Goal: Task Accomplishment & Management: Complete application form

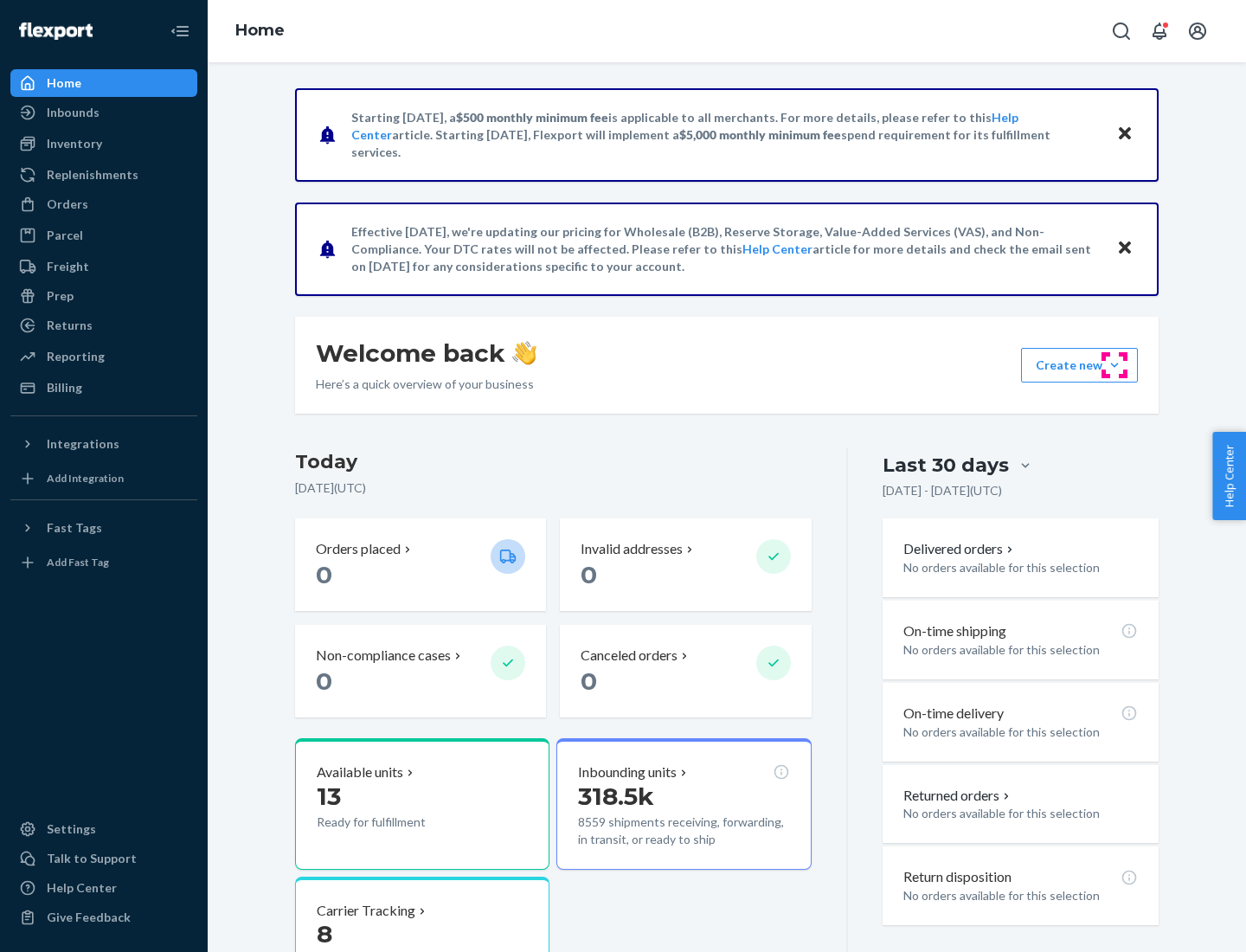
click at [1114, 365] on button "Create new Create new inbound Create new order Create new product" at bounding box center [1079, 365] width 117 height 35
click at [104, 112] on div "Inbounds" at bounding box center [103, 112] width 184 height 24
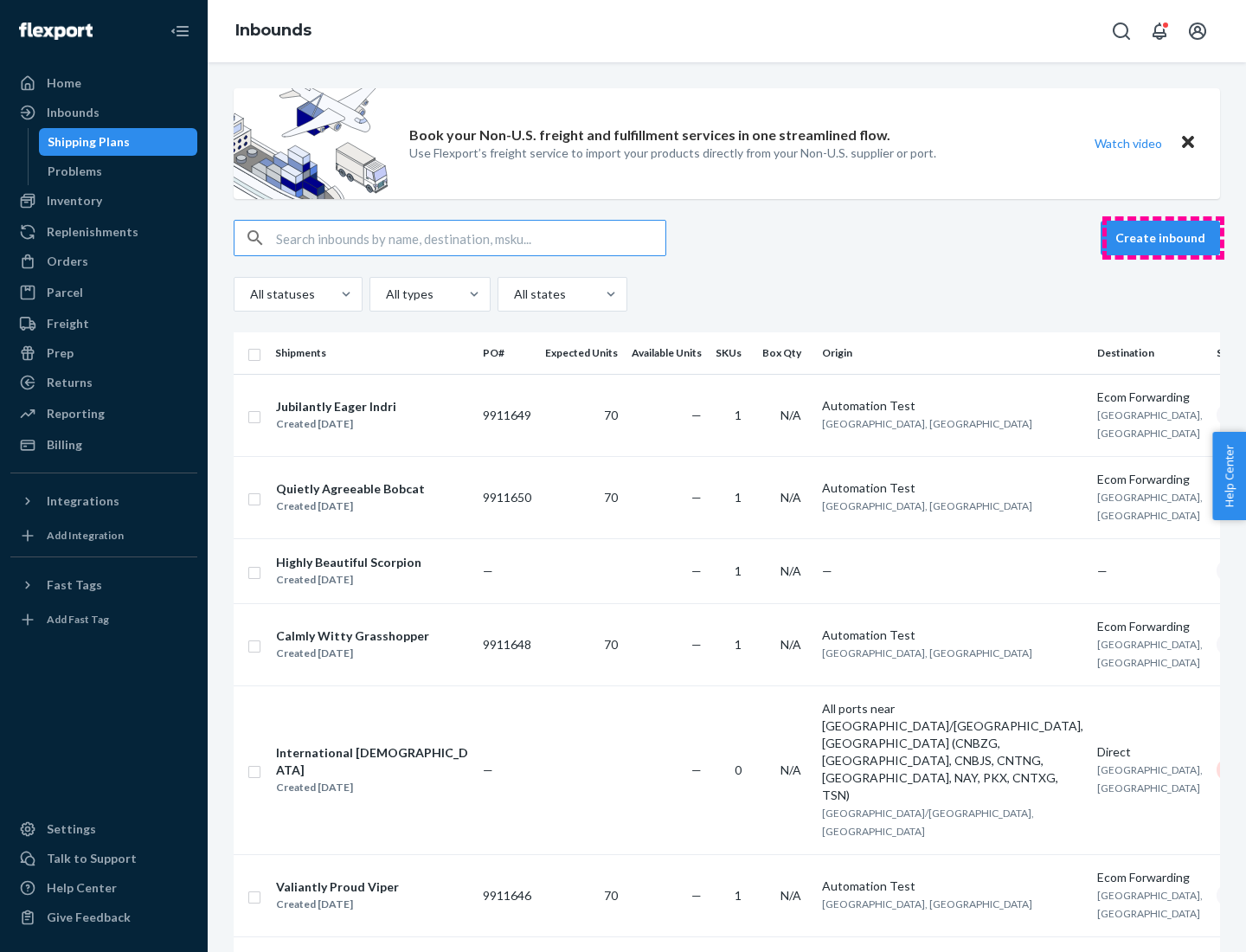
click at [1163, 238] on button "Create inbound" at bounding box center [1161, 237] width 119 height 35
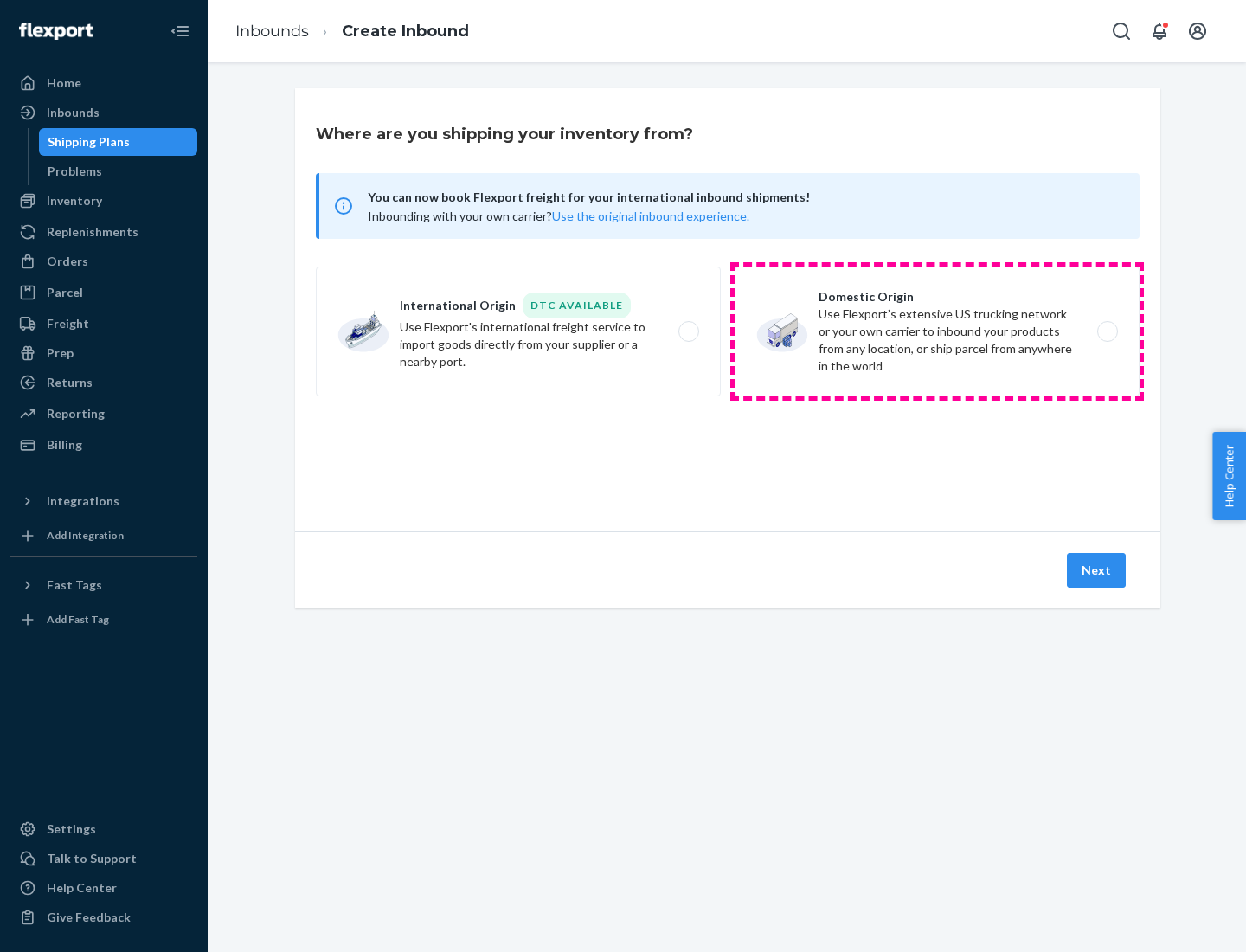
click at [937, 331] on label "Domestic Origin Use Flexport’s extensive US trucking network or your own carrie…" at bounding box center [937, 331] width 405 height 130
click at [1107, 331] on input "Domestic Origin Use Flexport’s extensive US trucking network or your own carrie…" at bounding box center [1112, 331] width 11 height 11
radio input "true"
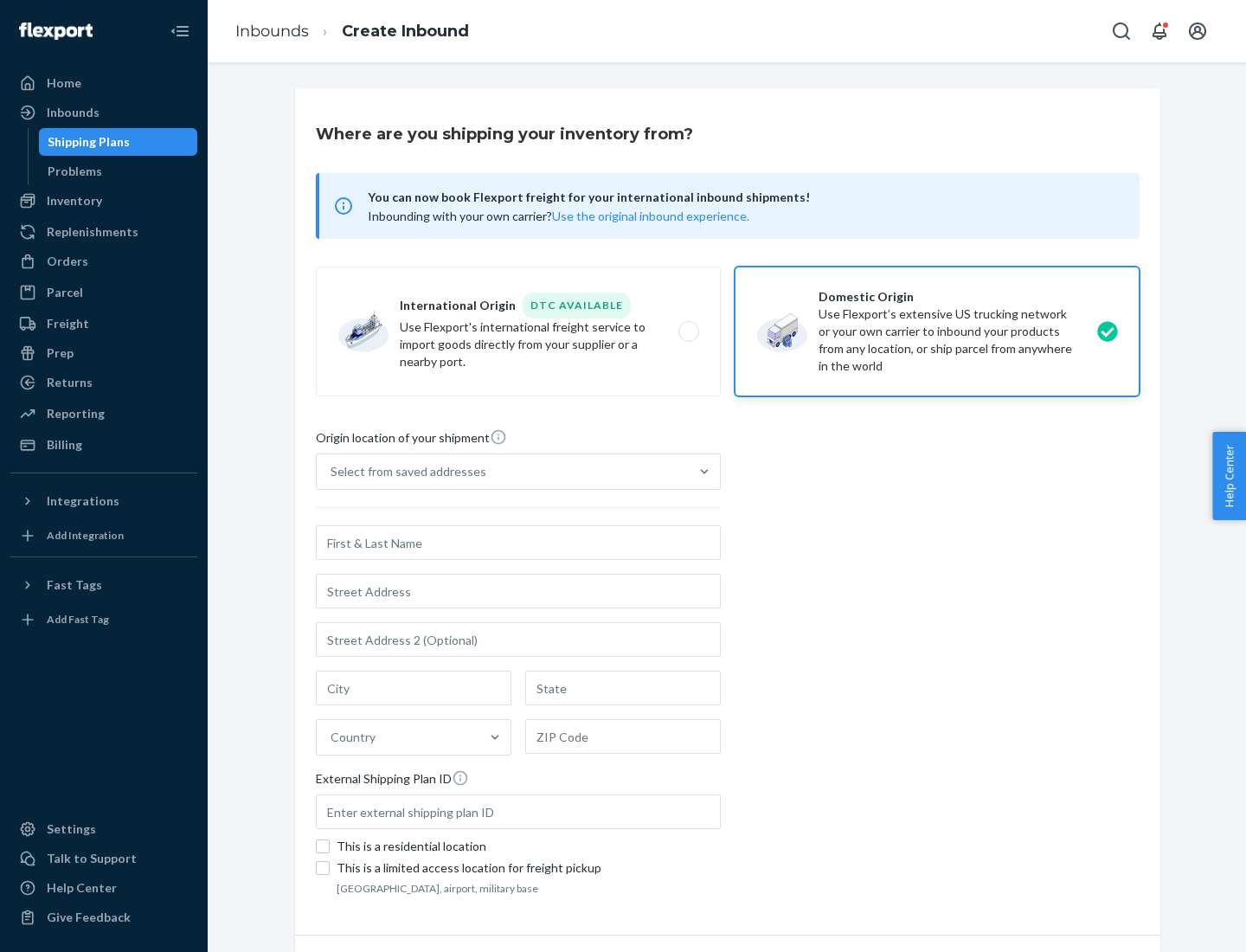
click at [404, 471] on div "Select from saved addresses" at bounding box center [408, 471] width 156 height 17
click at [332, 471] on input "Select from saved addresses" at bounding box center [331, 471] width 2 height 17
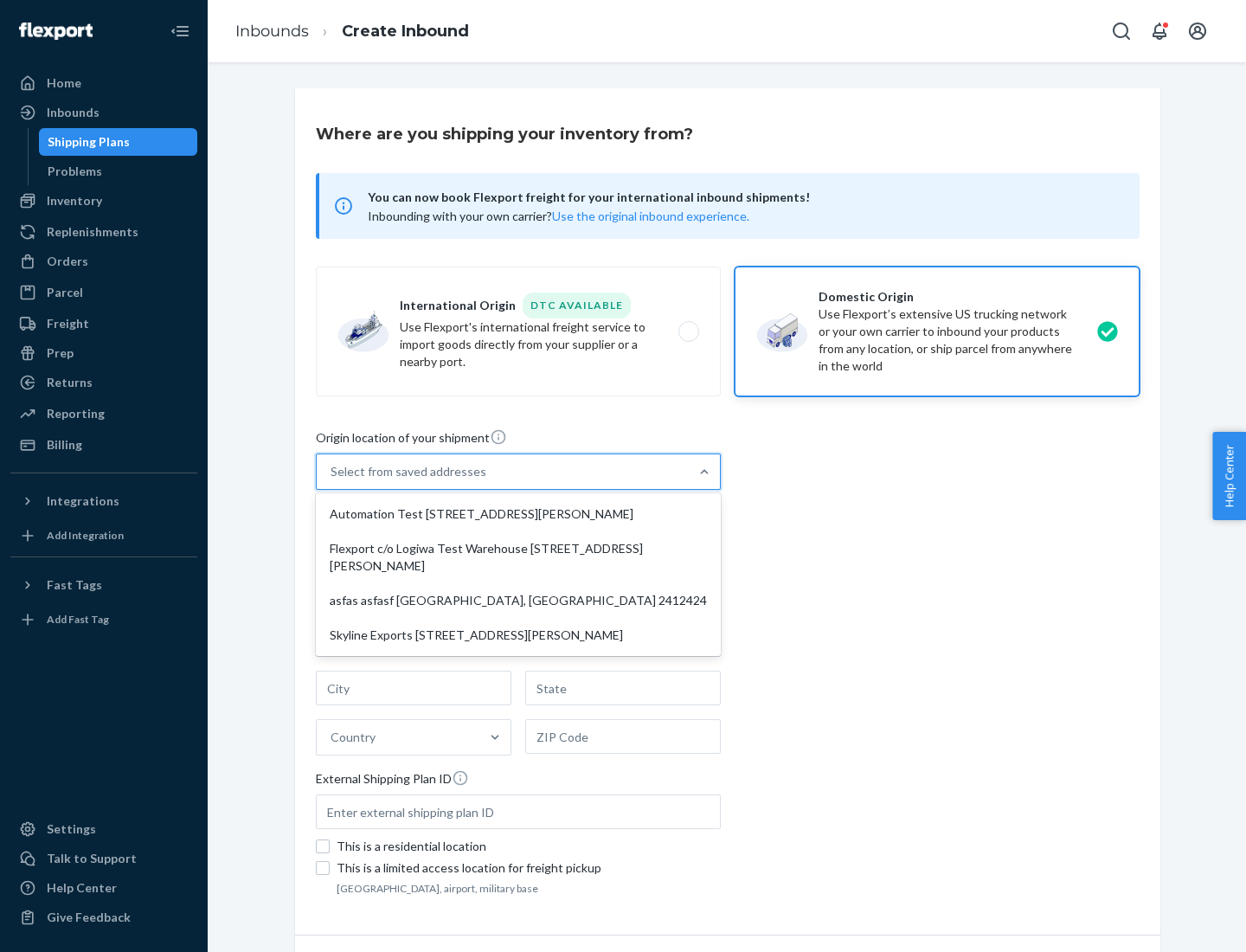
scroll to position [7, 0]
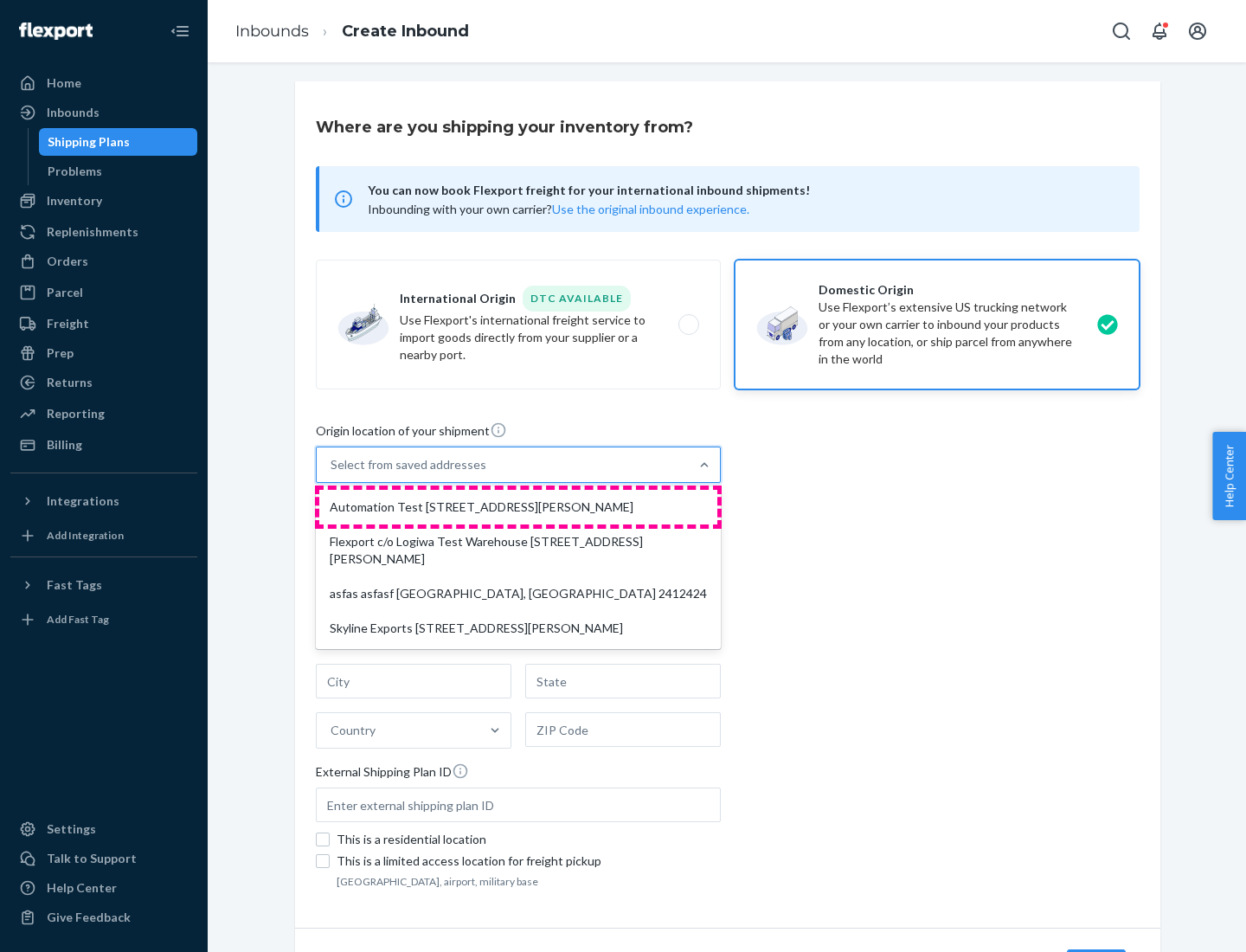
click at [518, 507] on div "Automation Test [STREET_ADDRESS][PERSON_NAME]" at bounding box center [518, 507] width 398 height 35
click at [332, 473] on input "option Automation Test [STREET_ADDRESS][PERSON_NAME] focused, 1 of 4. 4 results…" at bounding box center [331, 464] width 2 height 17
type input "Automation Test"
type input "9th Floor"
type input "[GEOGRAPHIC_DATA]"
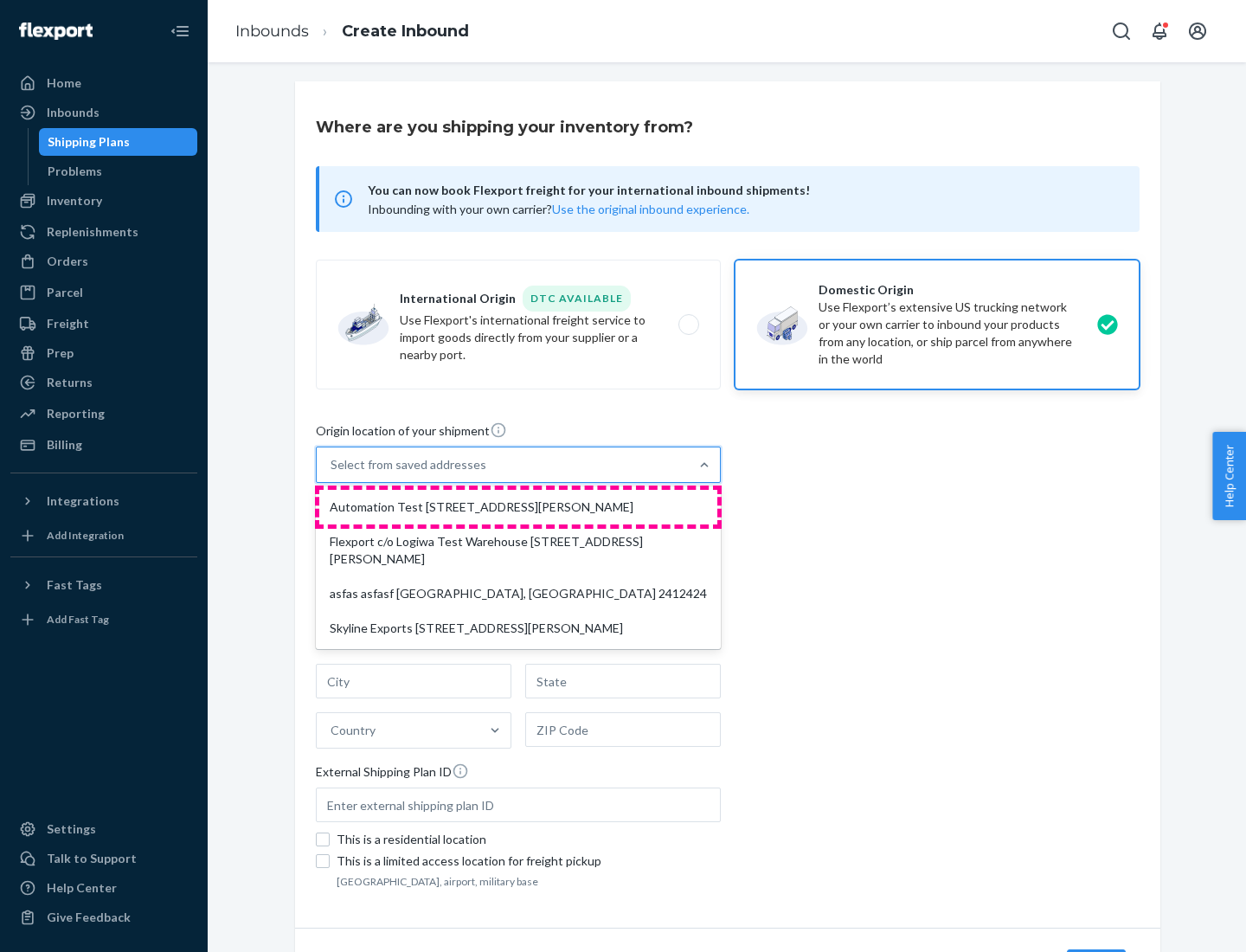
type input "CA"
type input "94104"
type input "[STREET_ADDRESS][PERSON_NAME]"
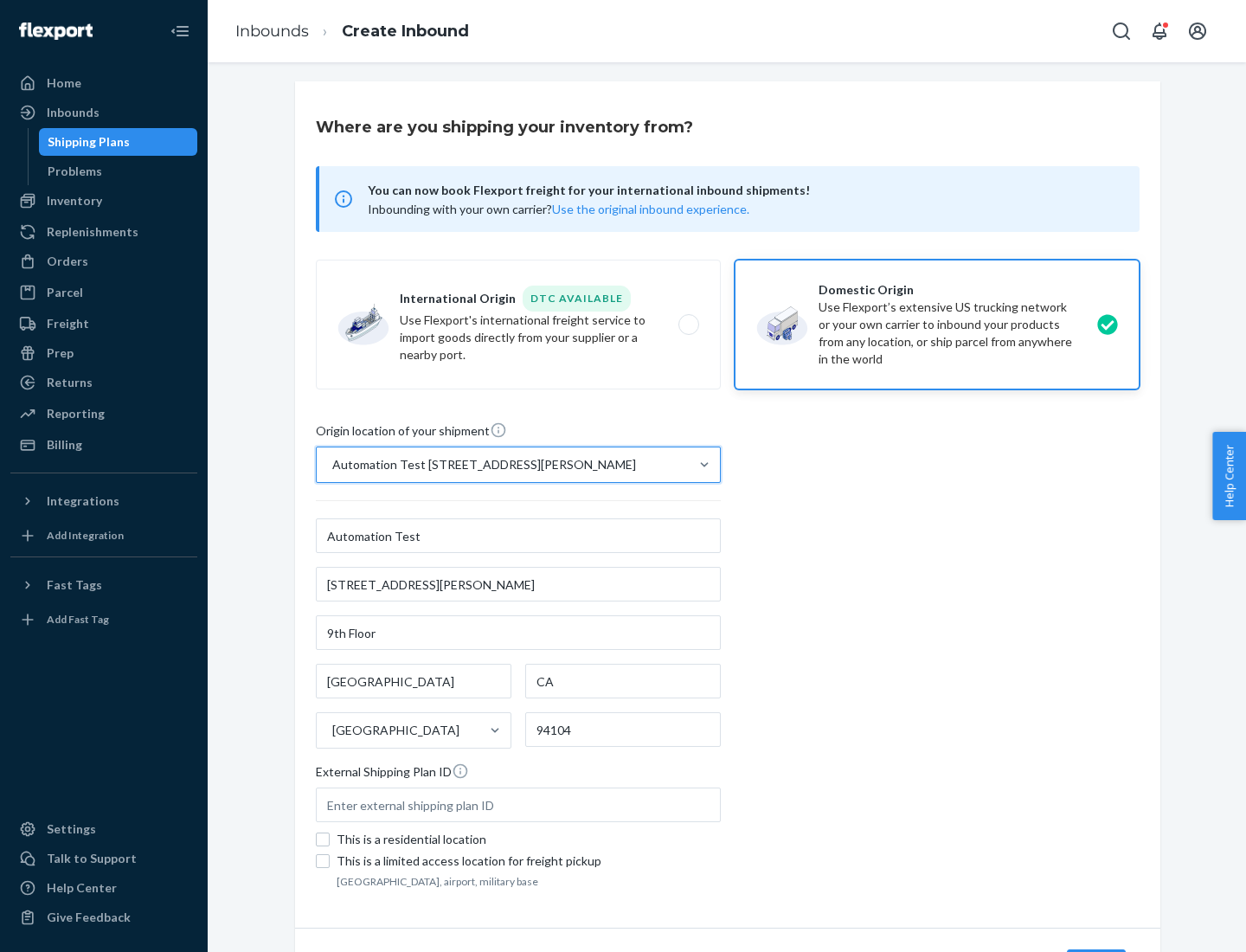
scroll to position [101, 0]
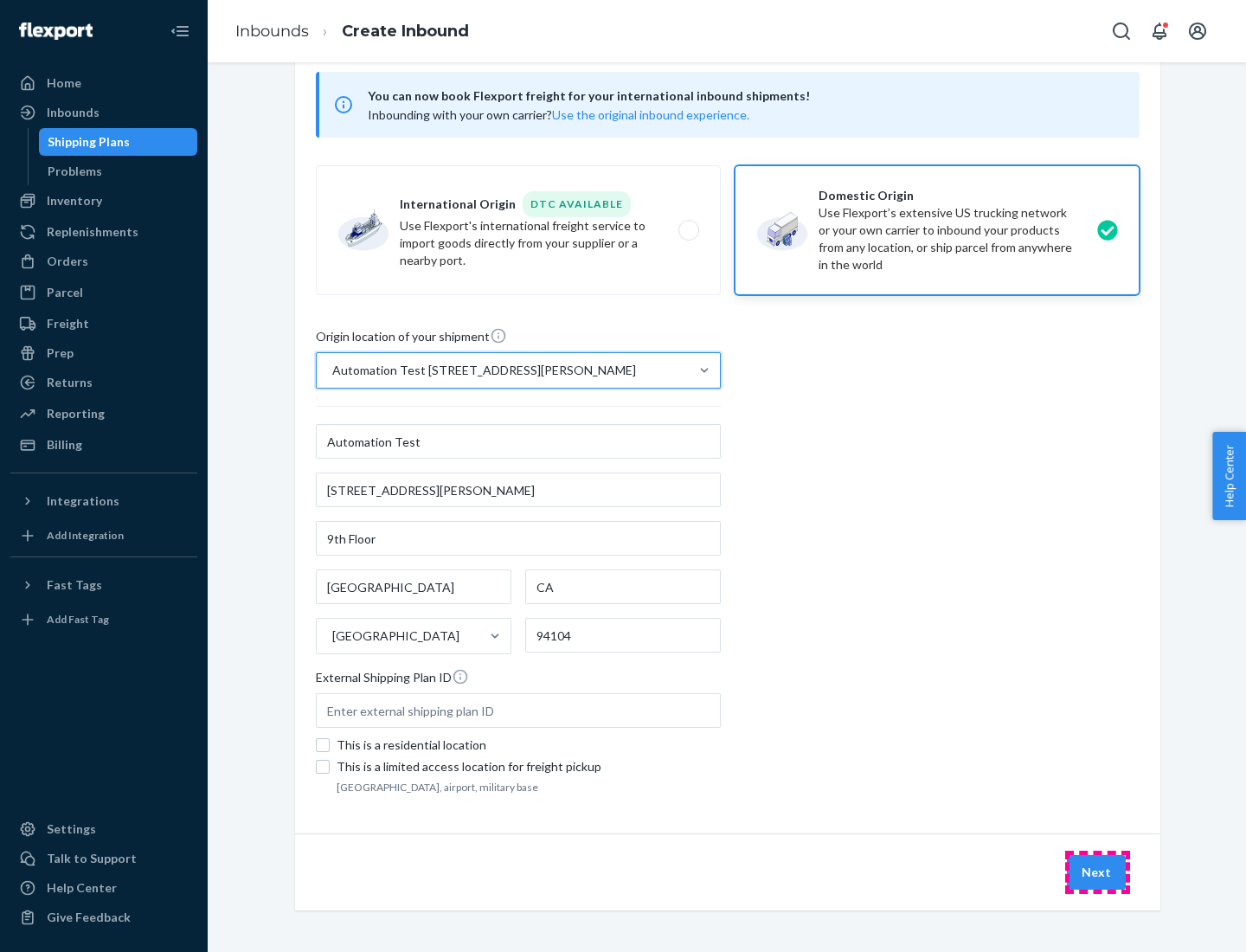
click at [1097, 872] on button "Next" at bounding box center [1096, 872] width 59 height 35
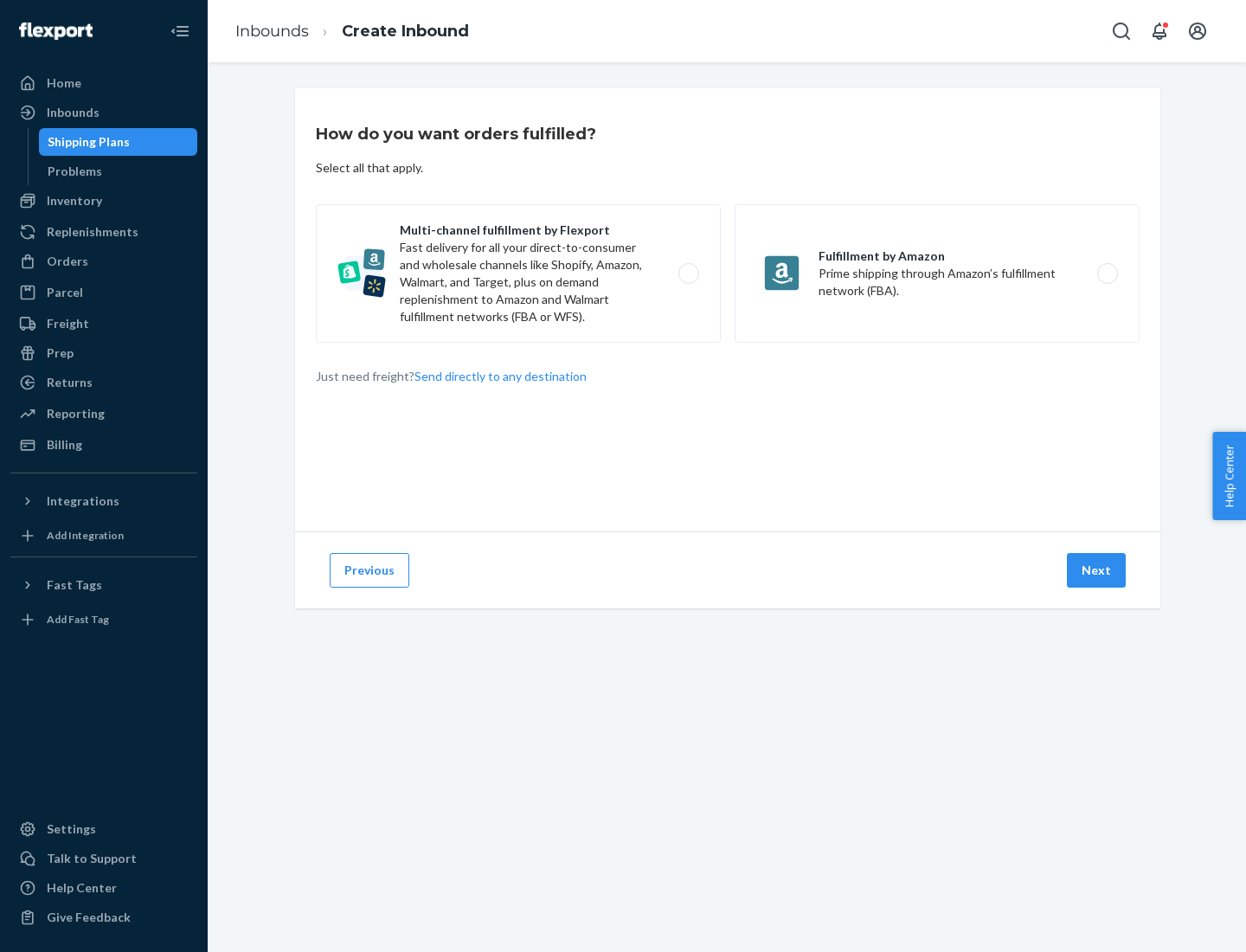
click at [518, 274] on label "Multi-channel fulfillment by Flexport Fast delivery for all your direct-to-cons…" at bounding box center [518, 274] width 405 height 139
click at [687, 274] on input "Multi-channel fulfillment by Flexport Fast delivery for all your direct-to-cons…" at bounding box center [692, 273] width 11 height 11
radio input "true"
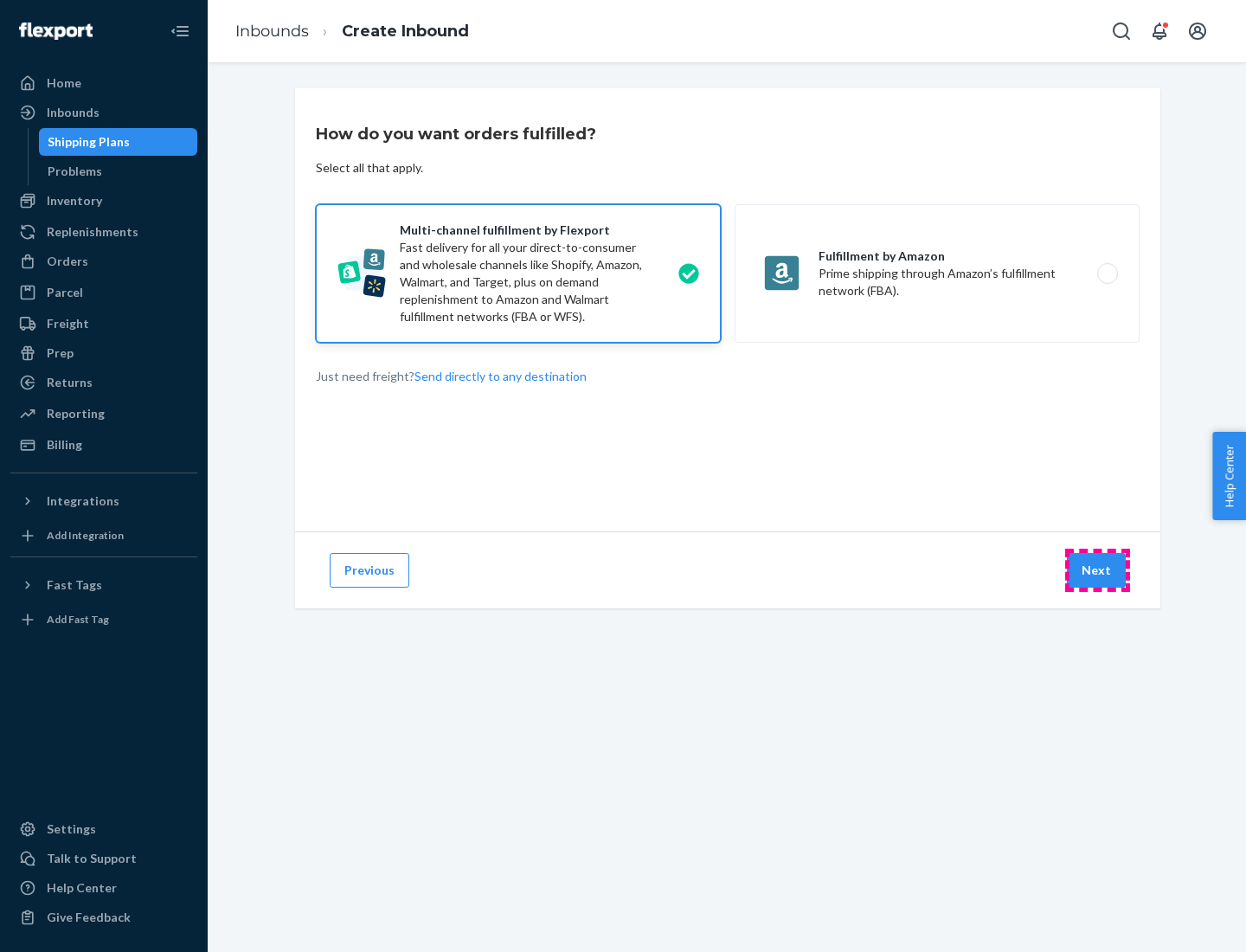
click at [1097, 570] on button "Next" at bounding box center [1096, 569] width 59 height 35
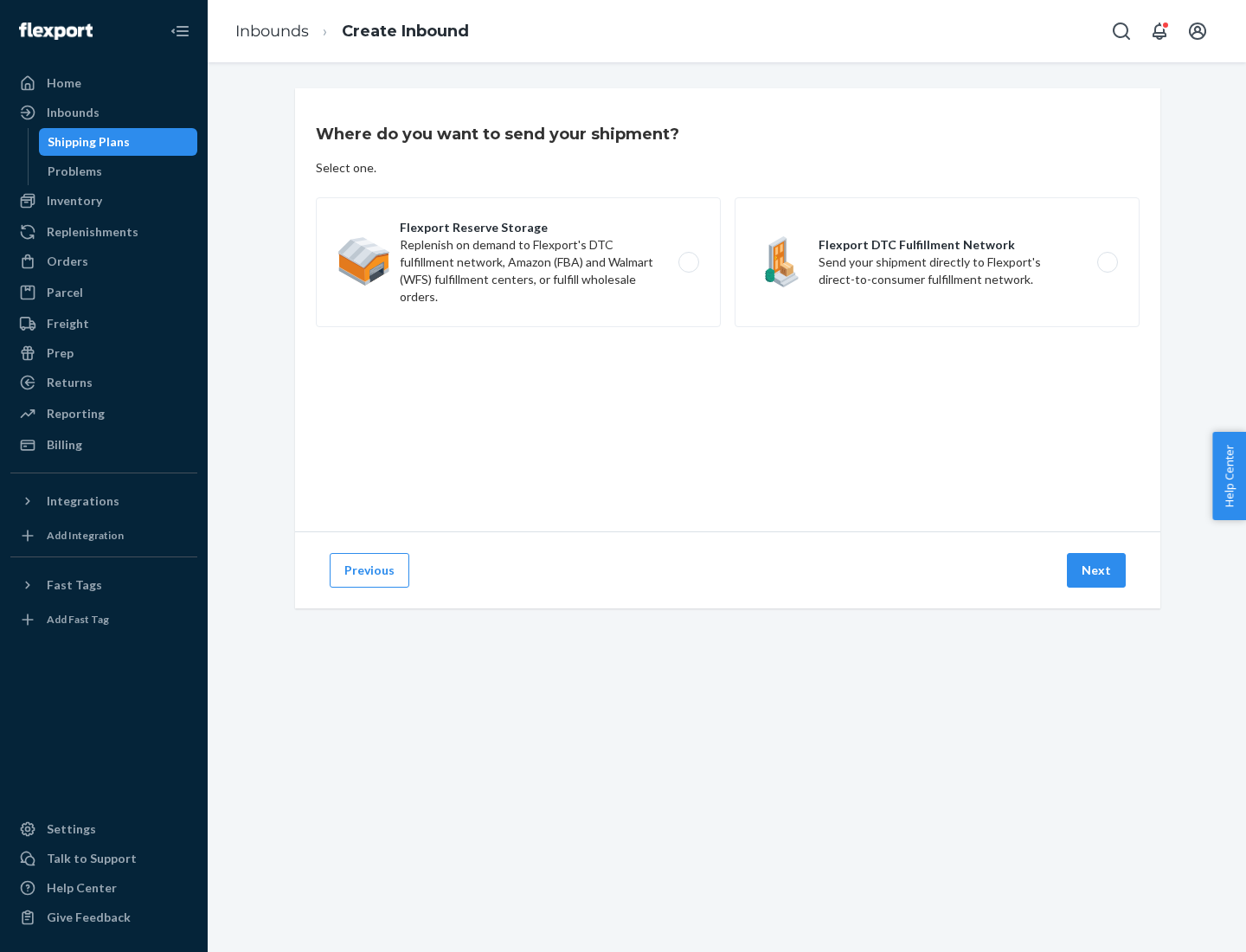
click at [937, 262] on label "Flexport DTC Fulfillment Network Send your shipment directly to Flexport's dire…" at bounding box center [937, 262] width 405 height 130
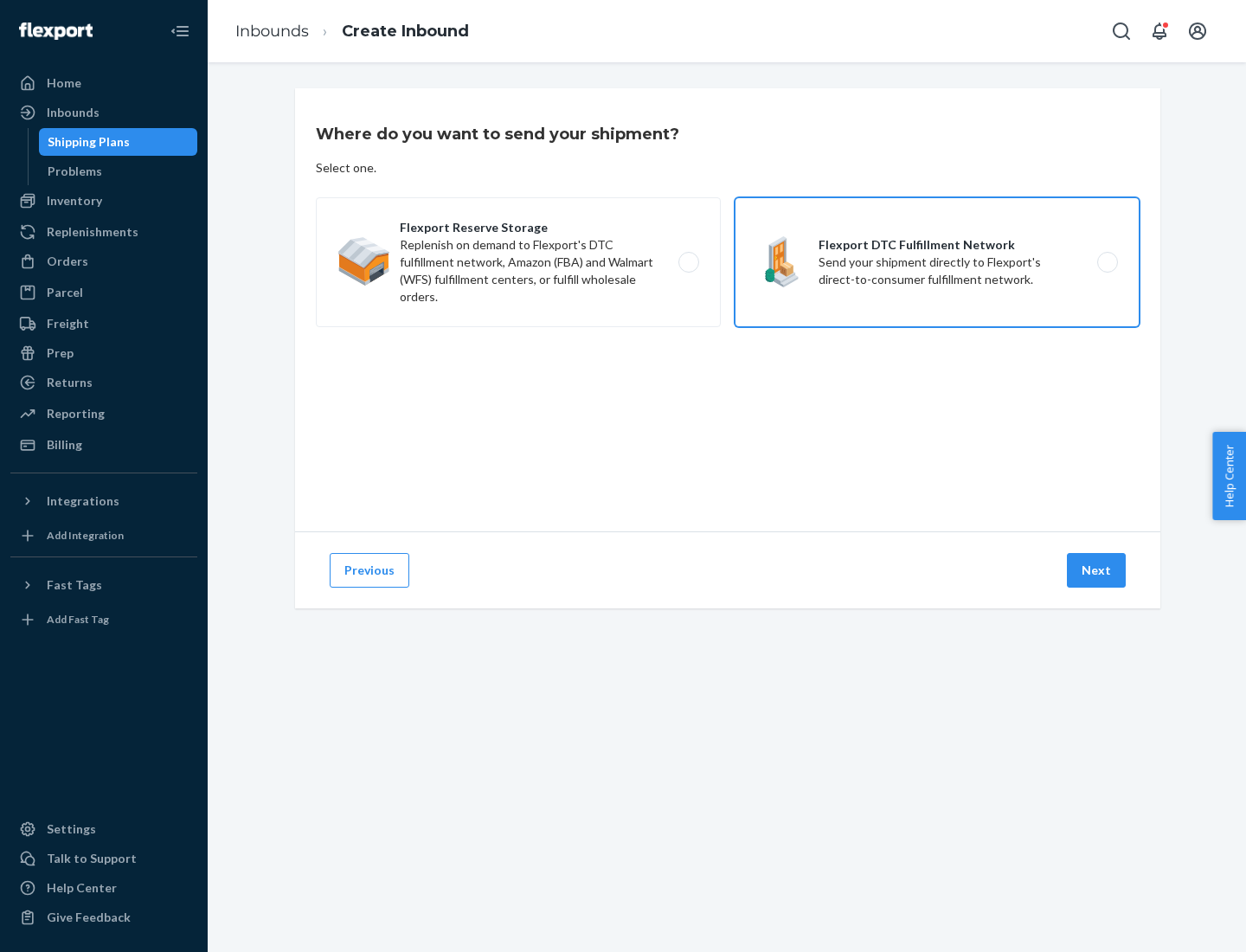
click at [1107, 262] on input "Flexport DTC Fulfillment Network Send your shipment directly to Flexport's dire…" at bounding box center [1112, 262] width 11 height 11
radio input "true"
click at [1097, 570] on button "Next" at bounding box center [1096, 569] width 59 height 35
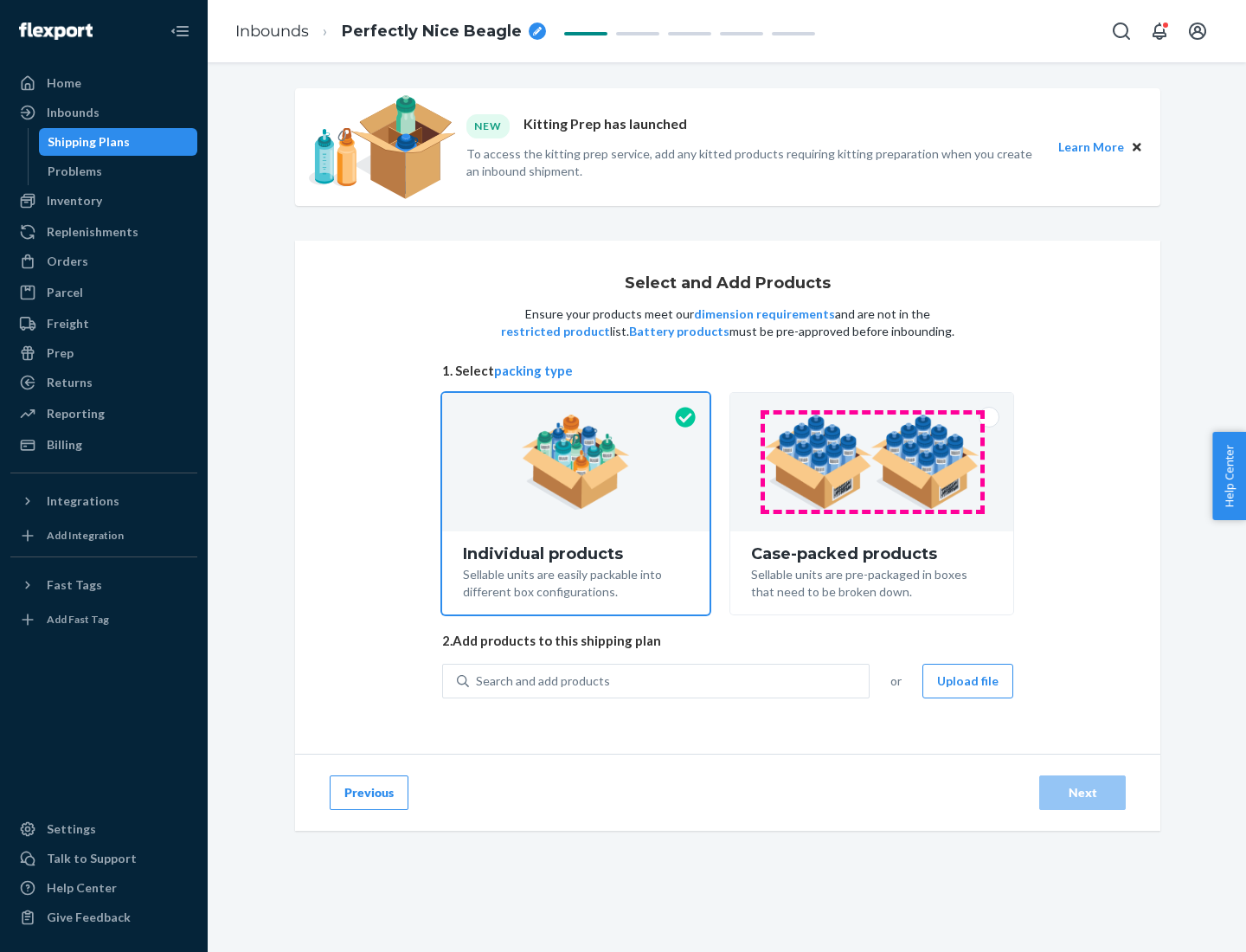
click at [872, 462] on img at bounding box center [871, 462] width 215 height 95
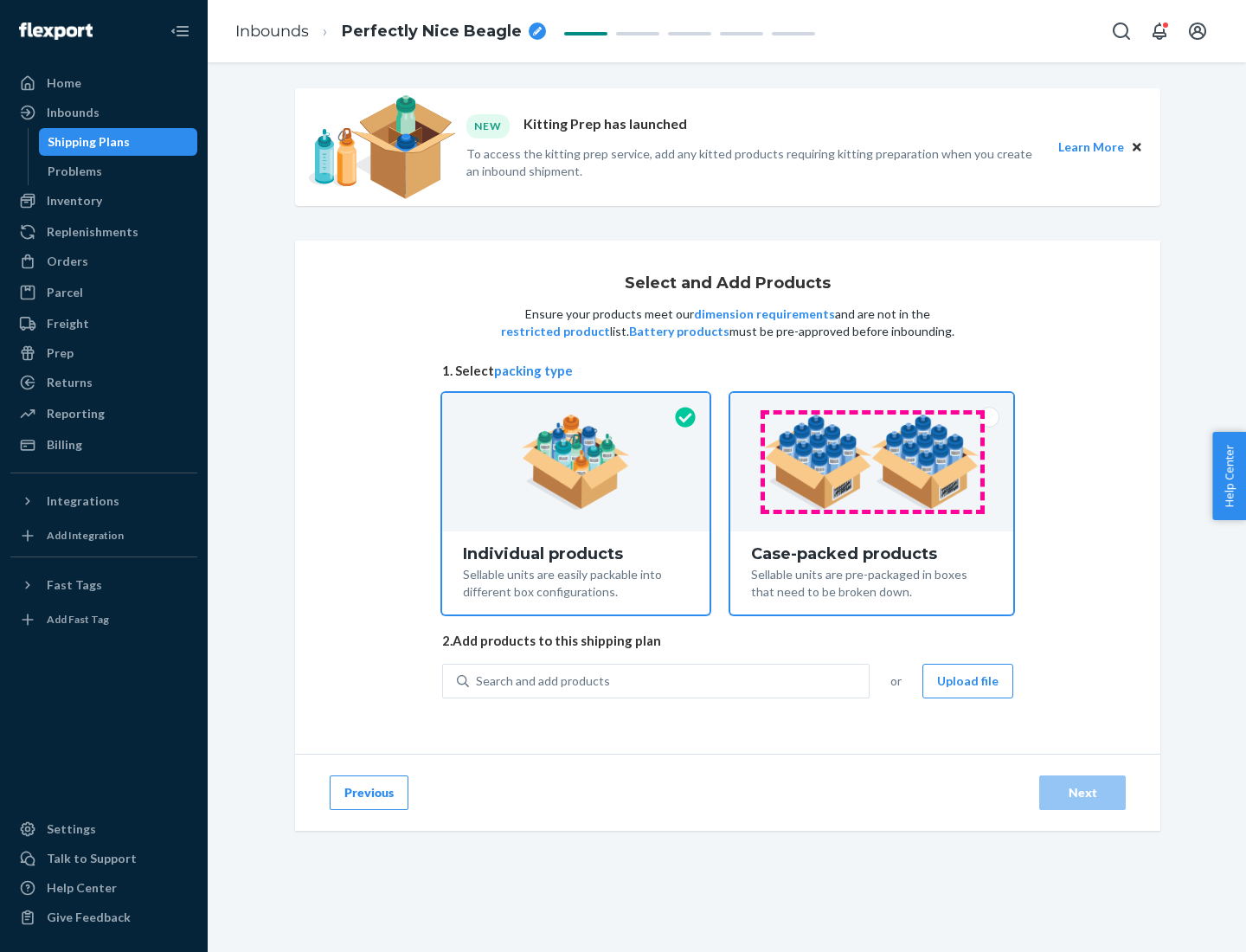
click at [872, 404] on input "Case-packed products Sellable units are pre-packaged in boxes that need to be b…" at bounding box center [871, 398] width 11 height 11
radio input "true"
radio input "false"
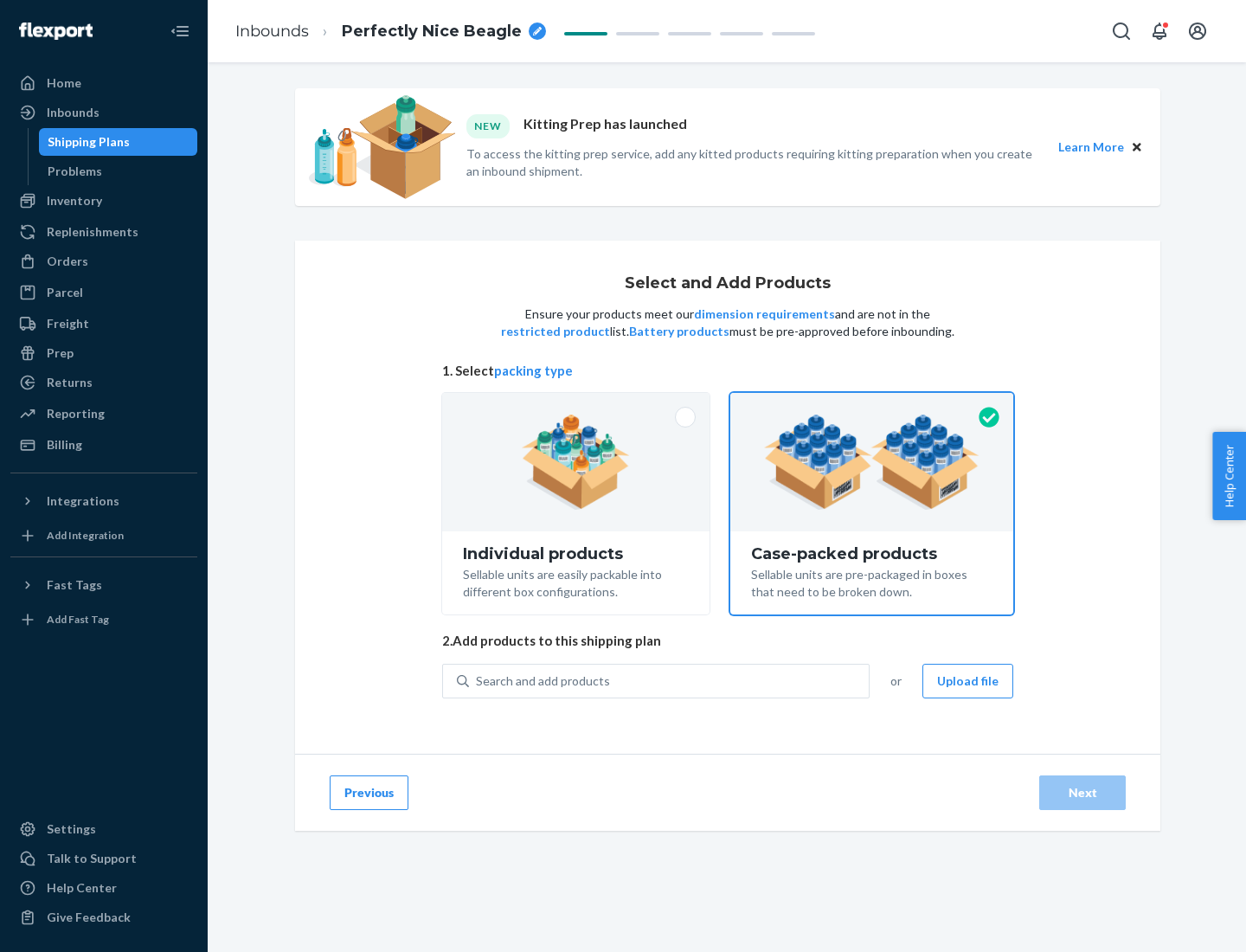
click at [670, 680] on div "Search and add products" at bounding box center [669, 680] width 400 height 31
click at [477, 680] on input "Search and add products" at bounding box center [477, 680] width 2 height 17
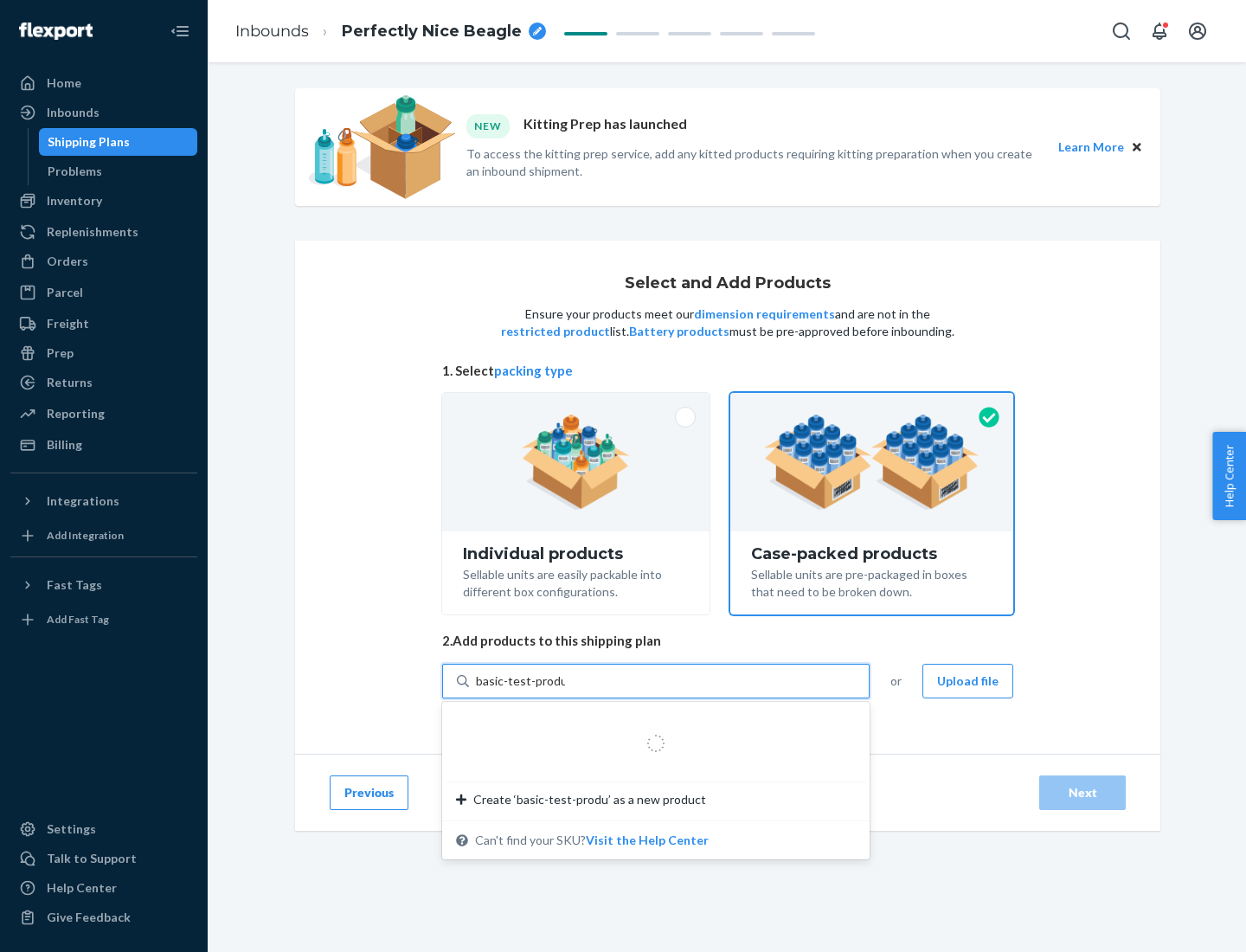
type input "basic-test-product-1"
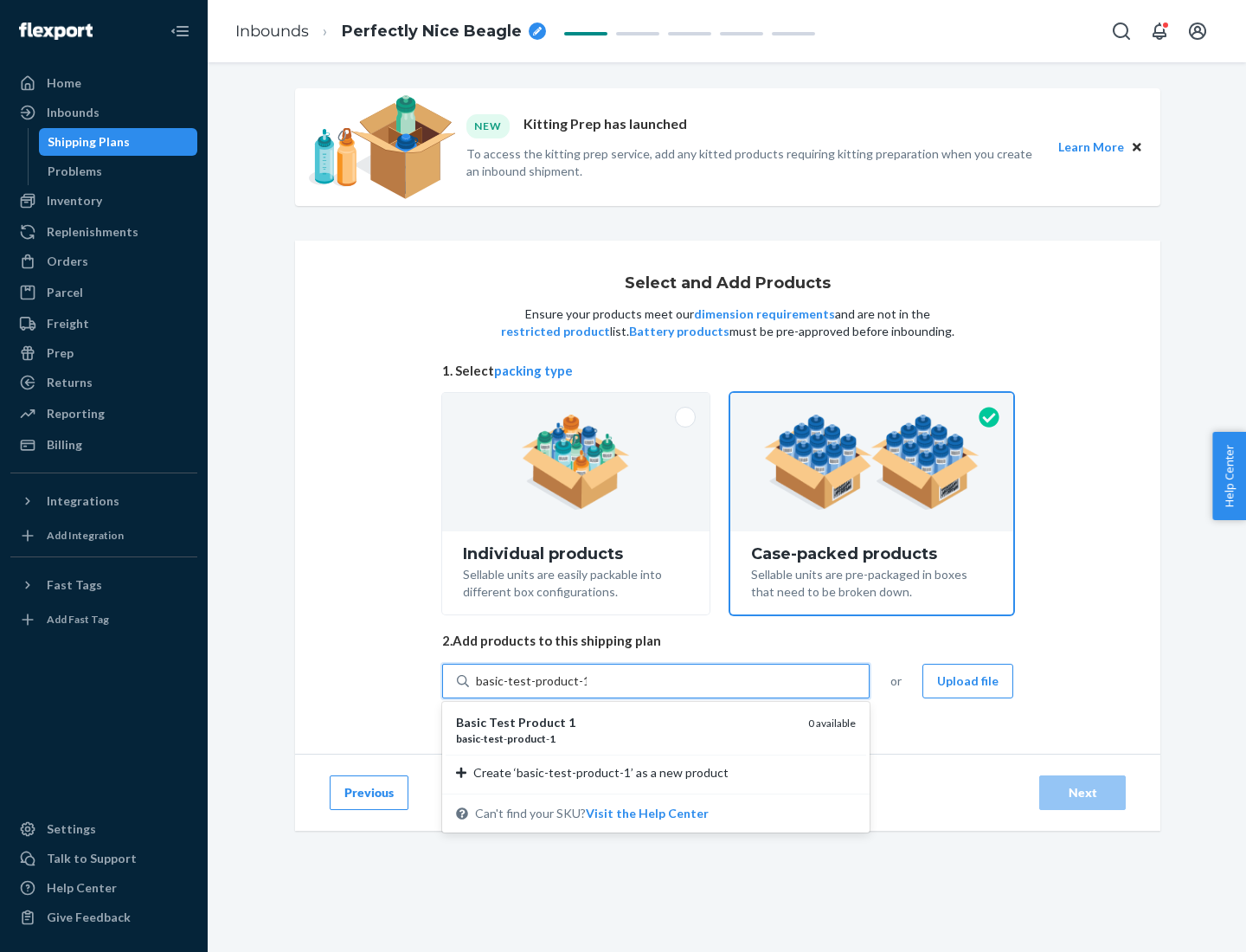
click at [626, 738] on div "basic - test - product - 1" at bounding box center [625, 738] width 338 height 15
click at [586, 689] on input "basic-test-product-1" at bounding box center [532, 680] width 111 height 17
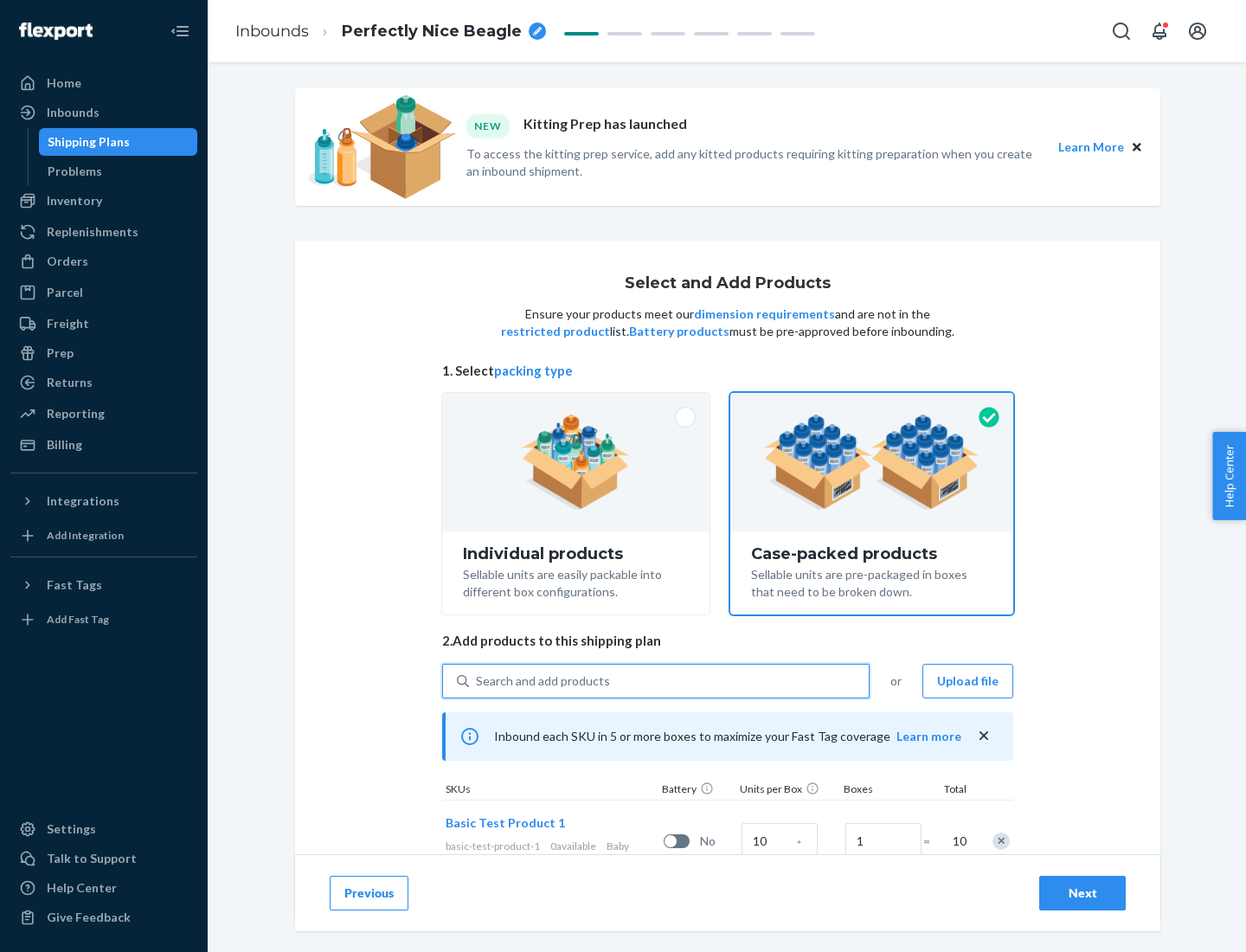
scroll to position [62, 0]
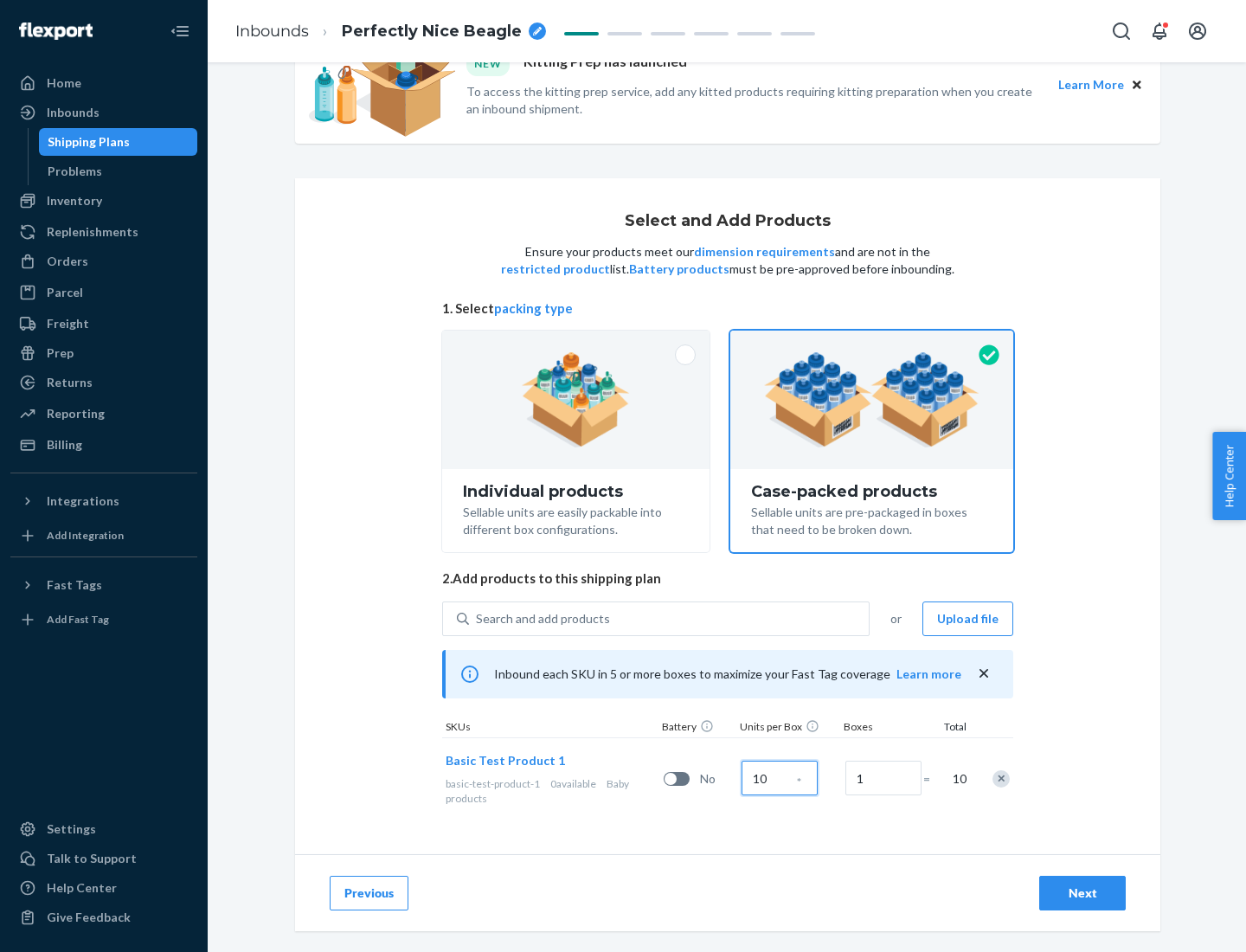
type input "10"
type input "7"
click at [1082, 892] on div "Next" at bounding box center [1082, 892] width 58 height 17
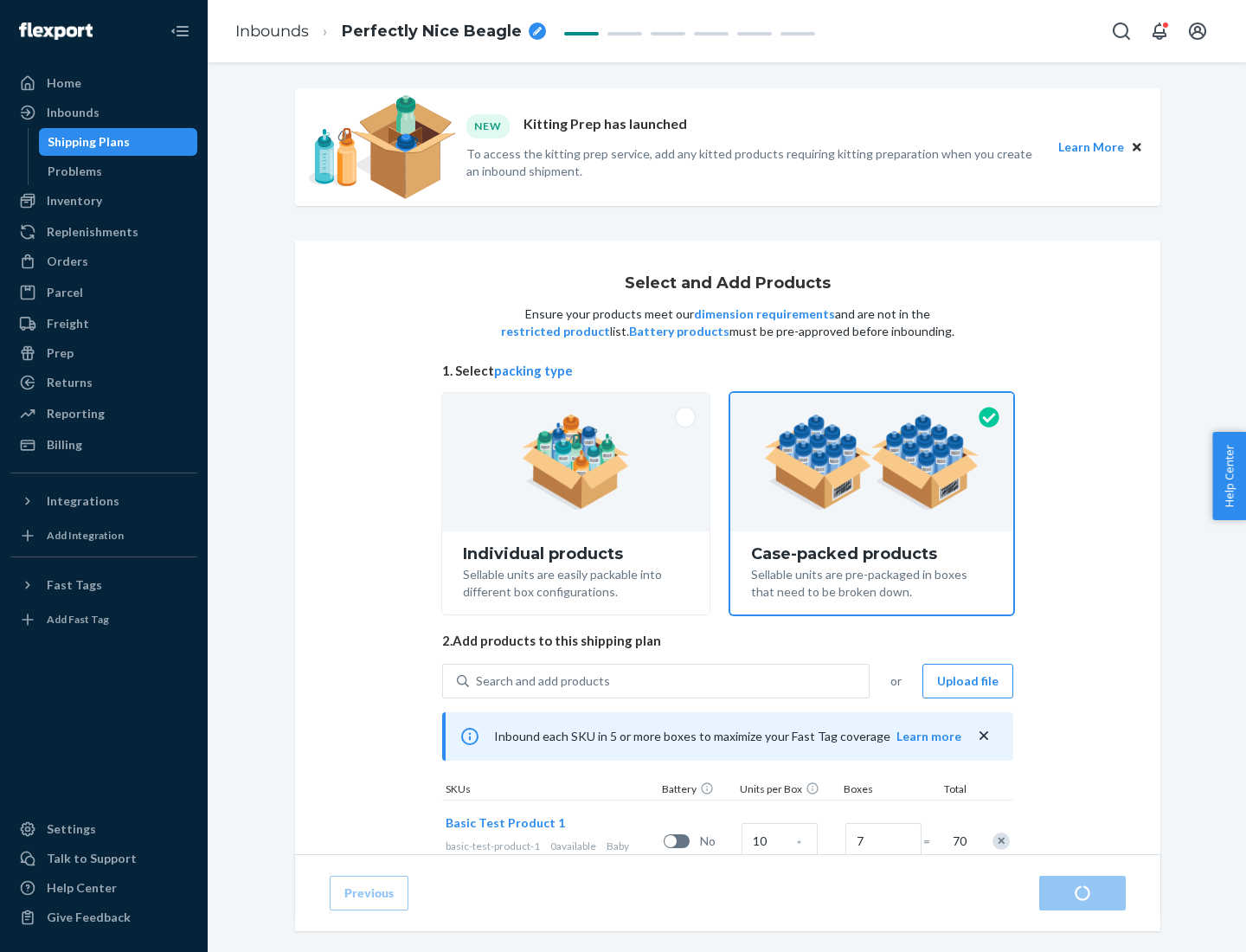
radio input "true"
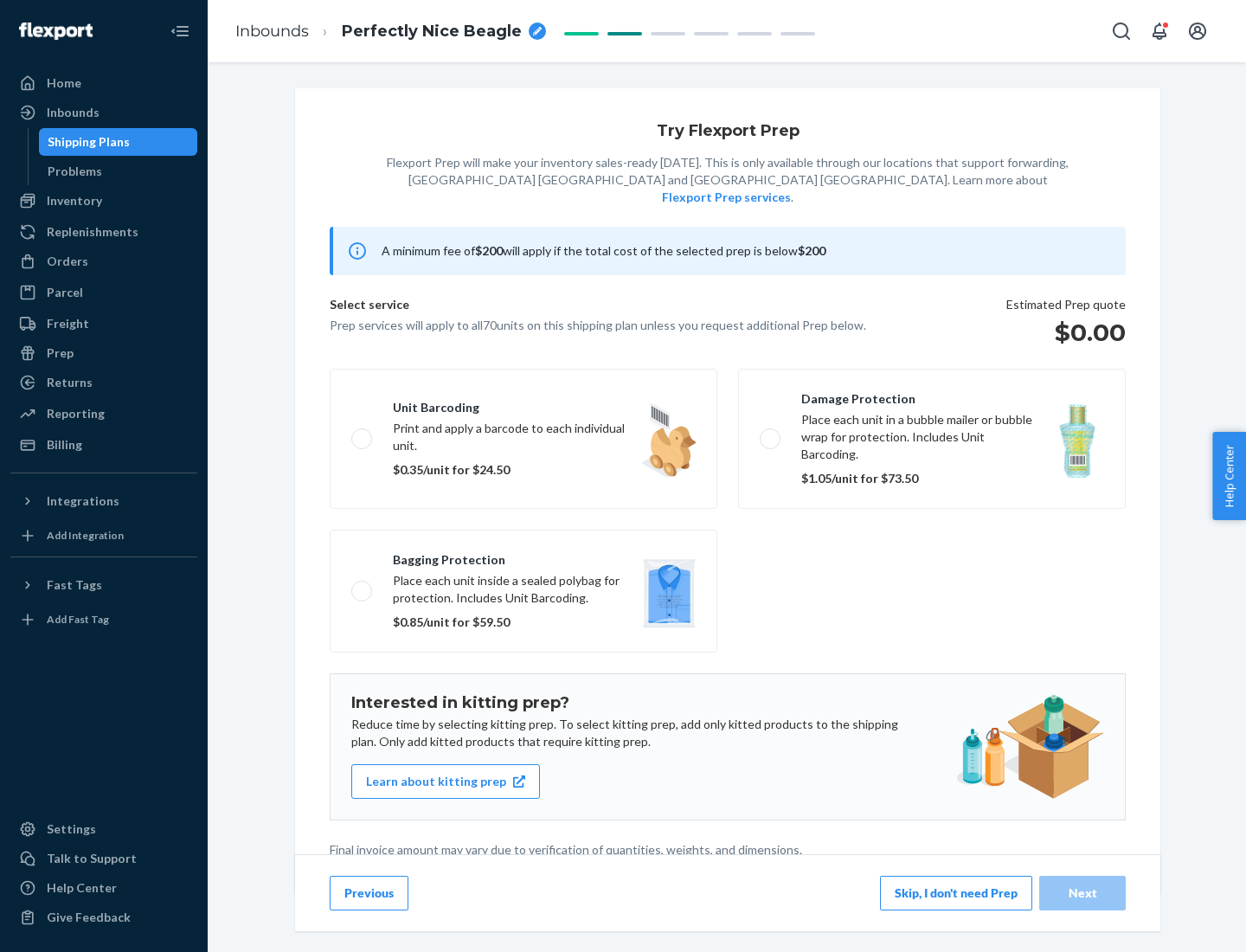
scroll to position [4, 0]
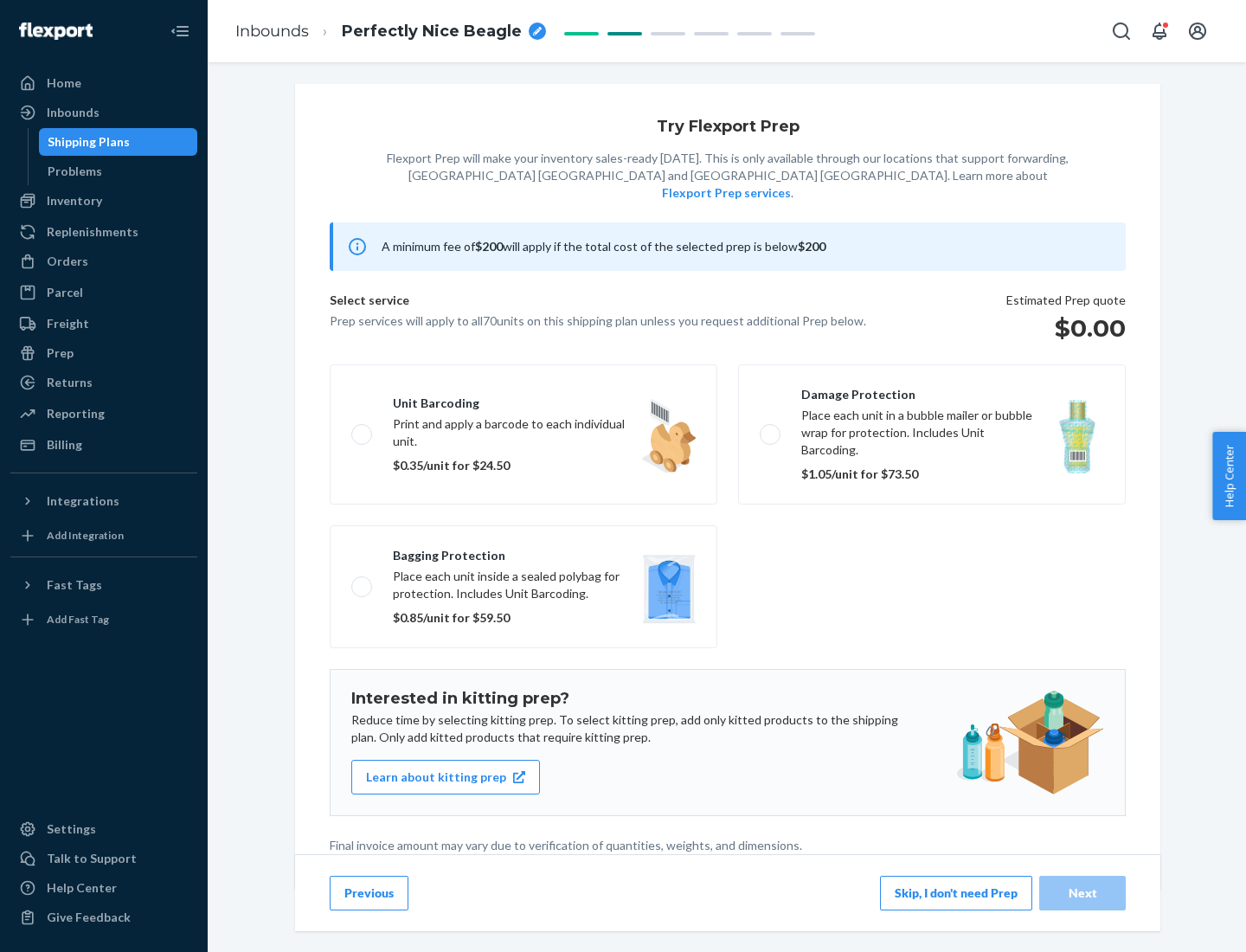
click at [524, 551] on label "Bagging protection Place each unit inside a sealed polybag for protection. Incl…" at bounding box center [523, 586] width 388 height 123
click at [362, 580] on input "Bagging protection Place each unit inside a sealed polybag for protection. Incl…" at bounding box center [356, 585] width 11 height 11
checkbox input "true"
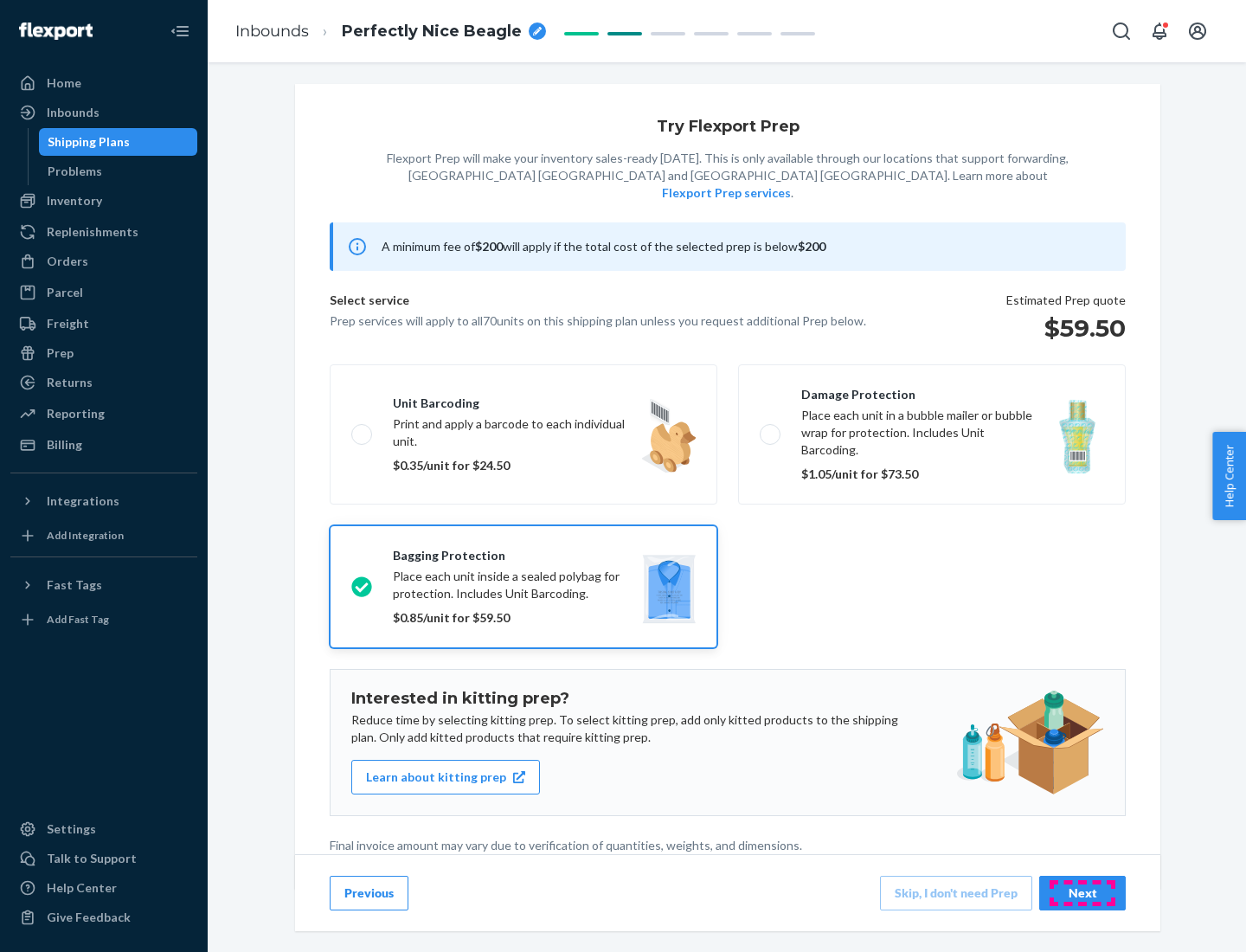
click at [1082, 892] on div "Next" at bounding box center [1082, 892] width 58 height 17
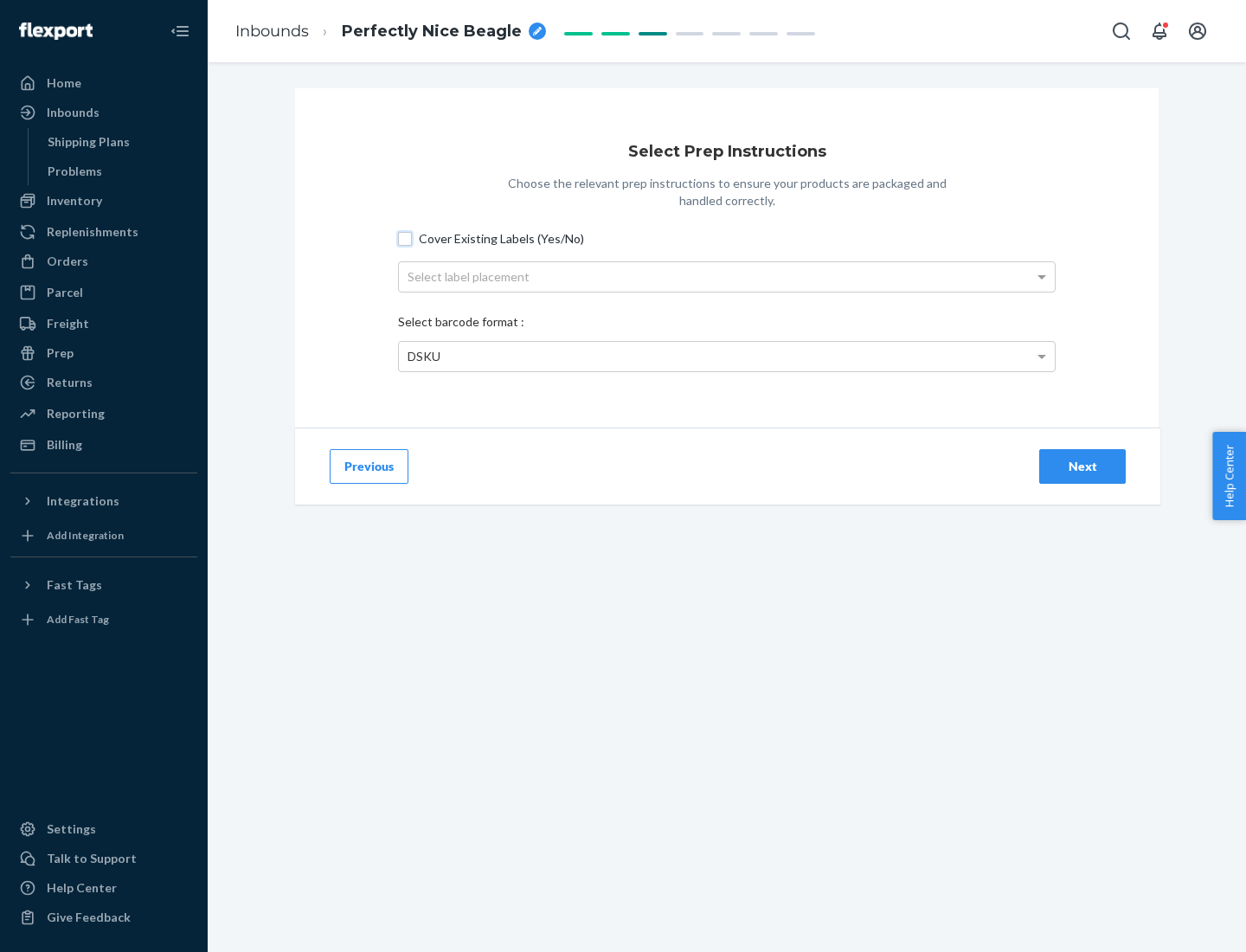
click at [405, 238] on input "Cover Existing Labels (Yes/No)" at bounding box center [405, 239] width 14 height 14
checkbox input "true"
click at [727, 276] on div "Select label placement" at bounding box center [726, 277] width 656 height 30
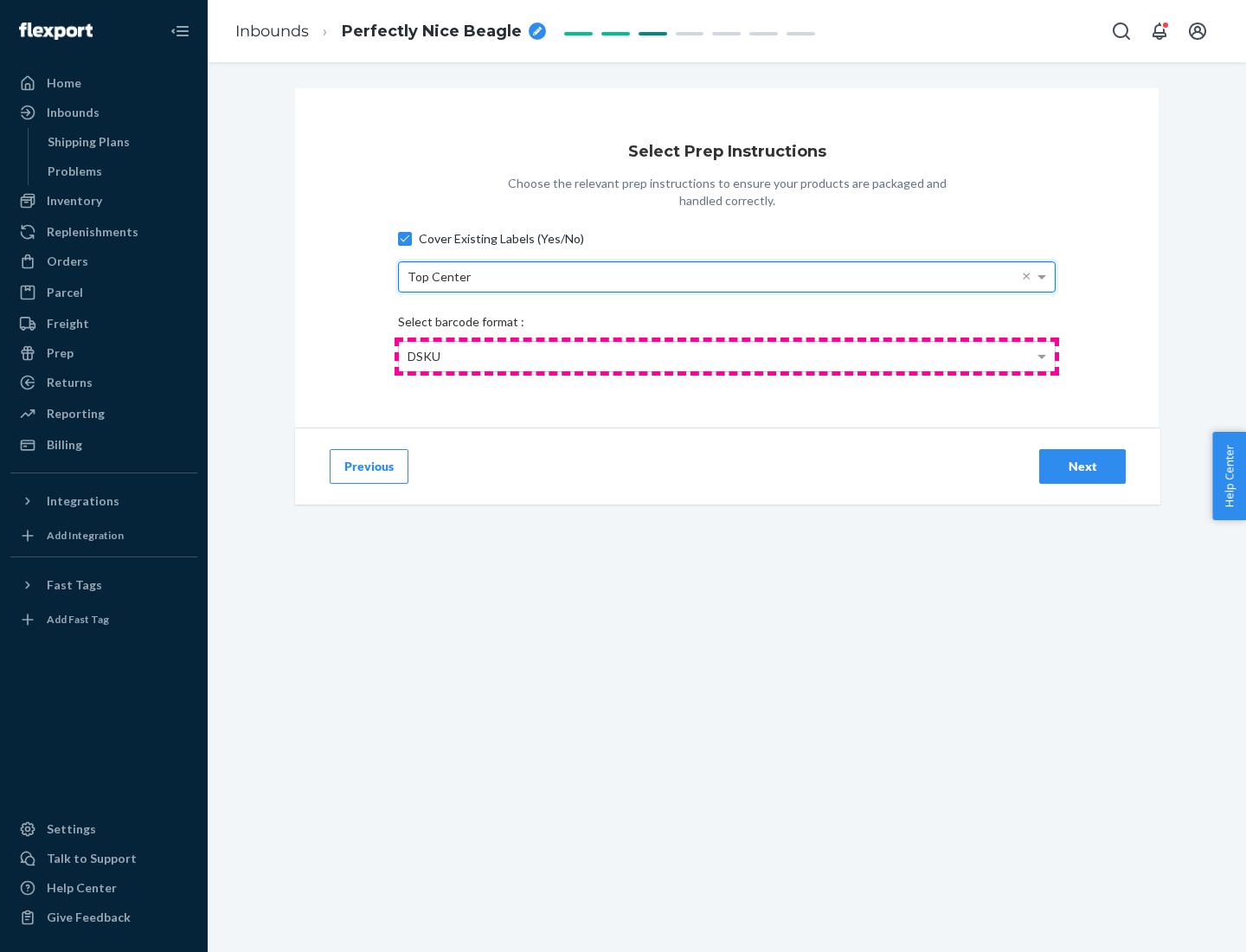
click at [727, 356] on div "DSKU" at bounding box center [726, 357] width 656 height 30
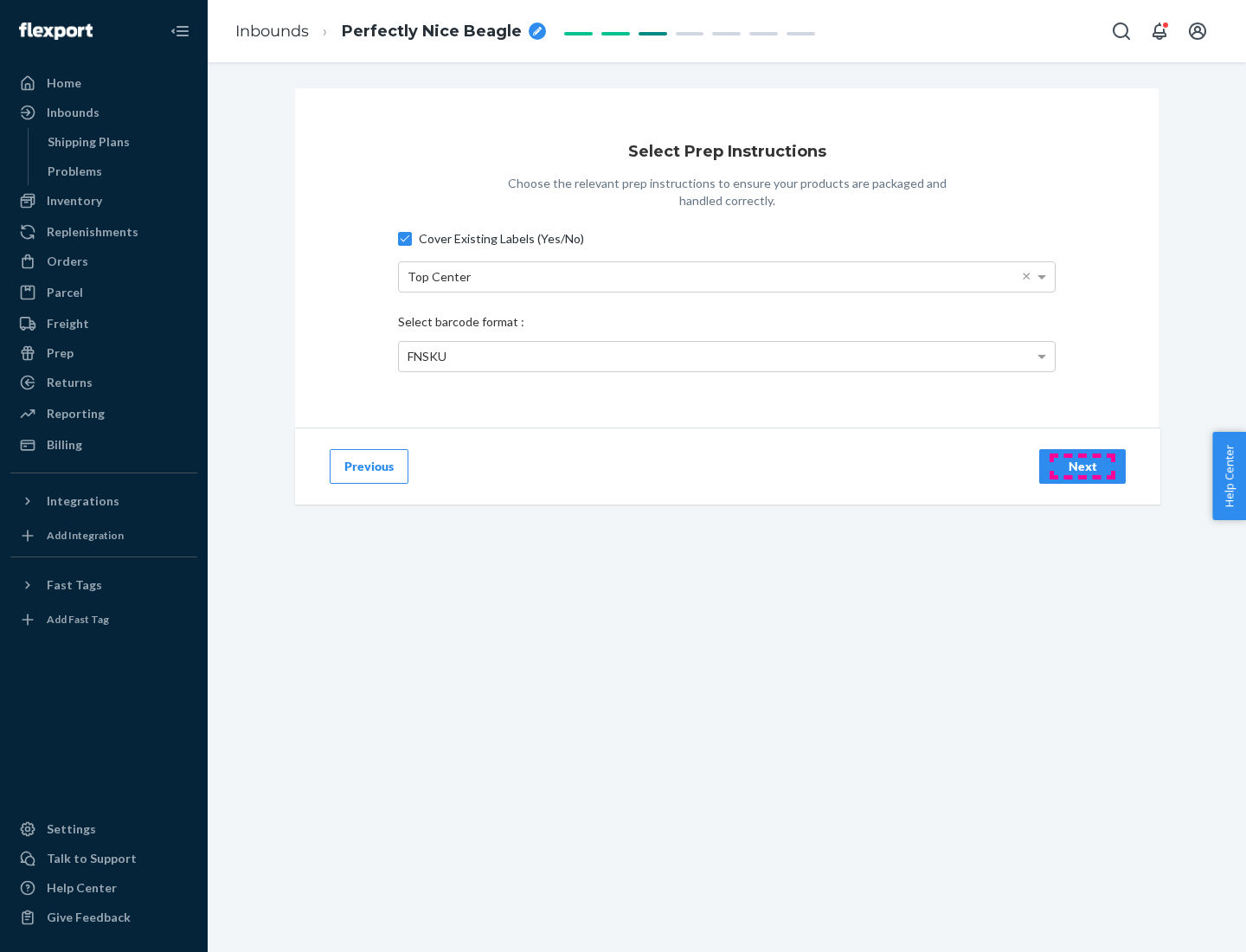
click at [1082, 465] on div "Next" at bounding box center [1082, 465] width 58 height 17
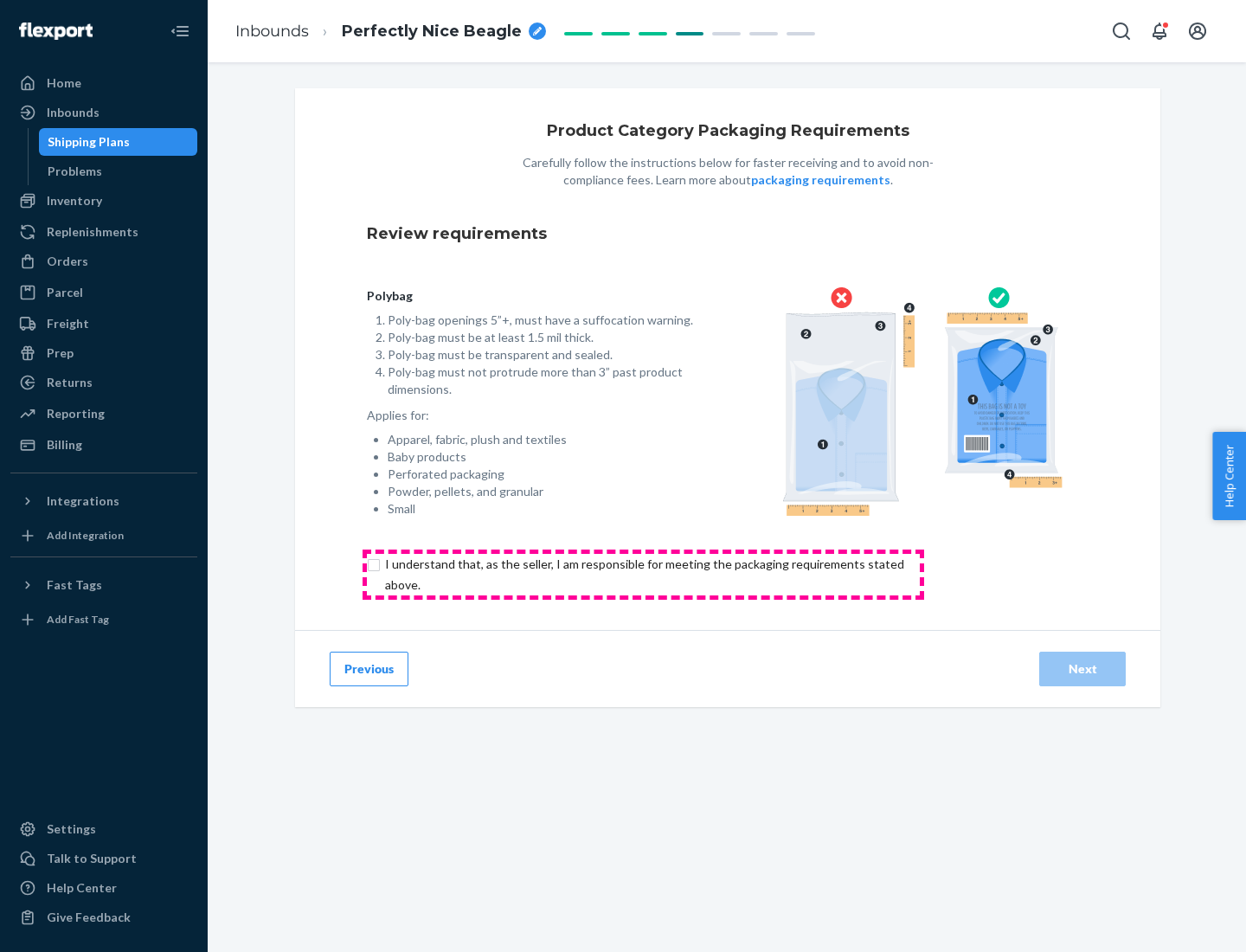
click at [643, 573] on input "checkbox" at bounding box center [655, 574] width 575 height 42
checkbox input "true"
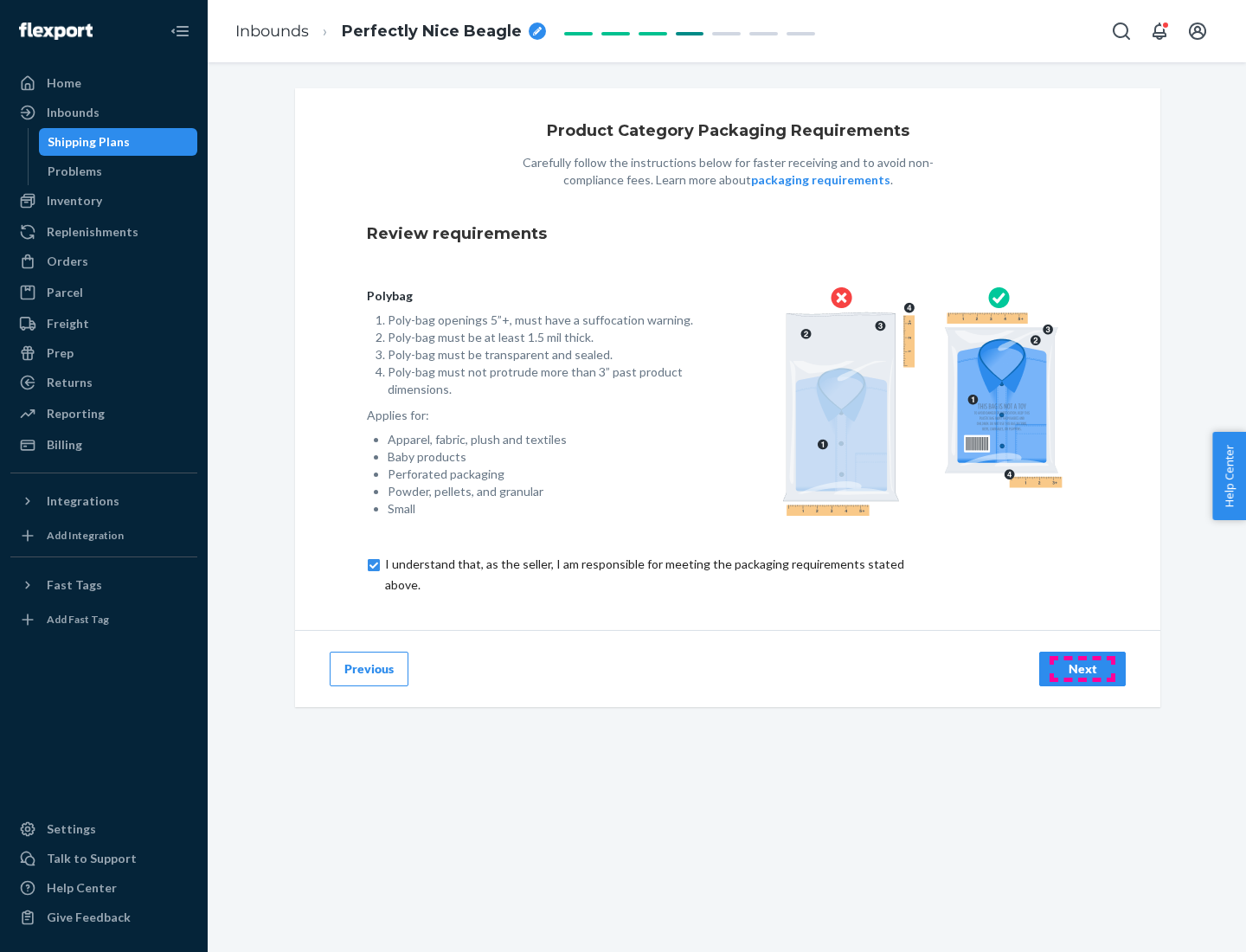
click at [1082, 667] on div "Next" at bounding box center [1082, 668] width 58 height 17
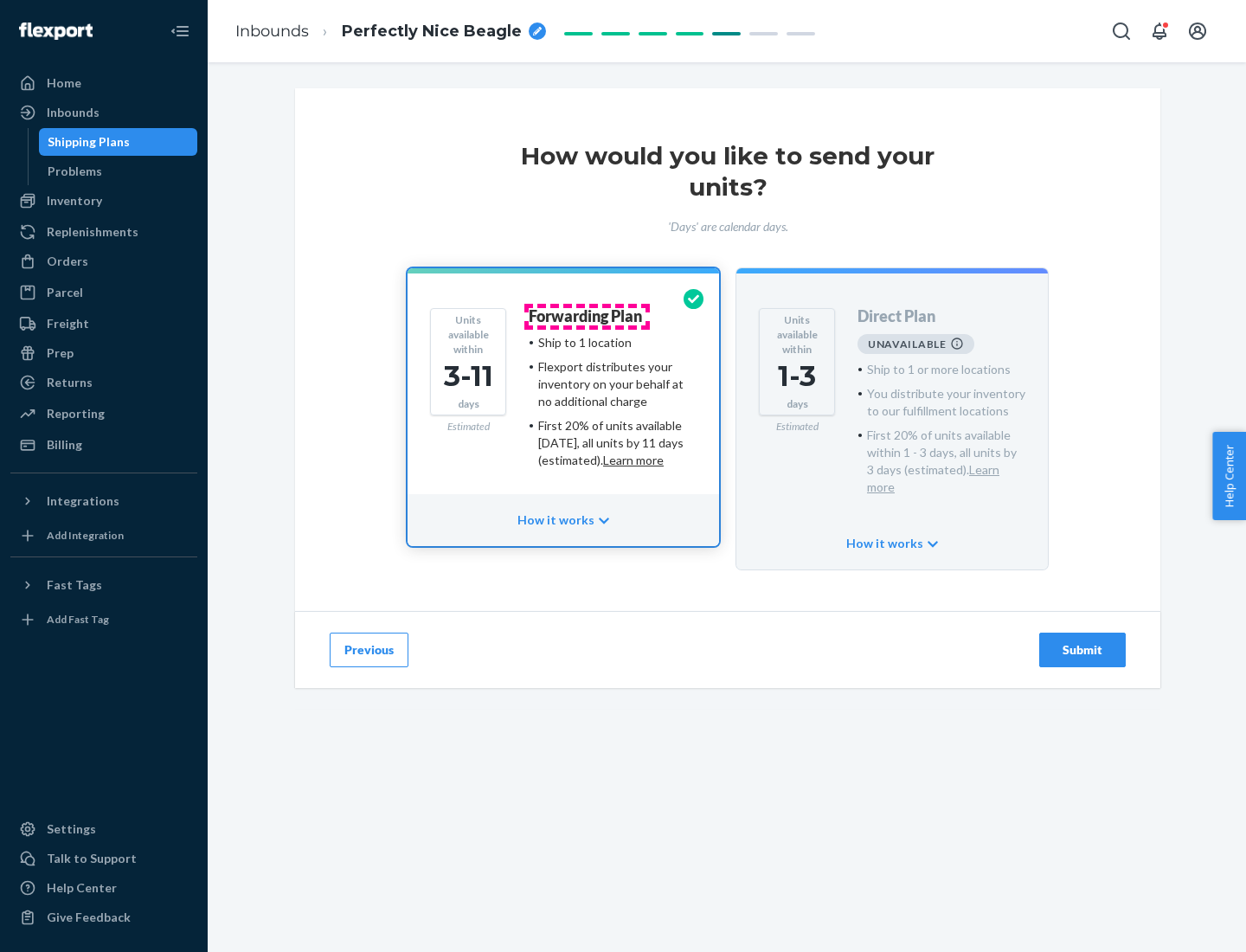
click at [586, 315] on h4 "Forwarding Plan" at bounding box center [585, 316] width 113 height 17
click at [1082, 641] on div "Submit" at bounding box center [1082, 649] width 58 height 17
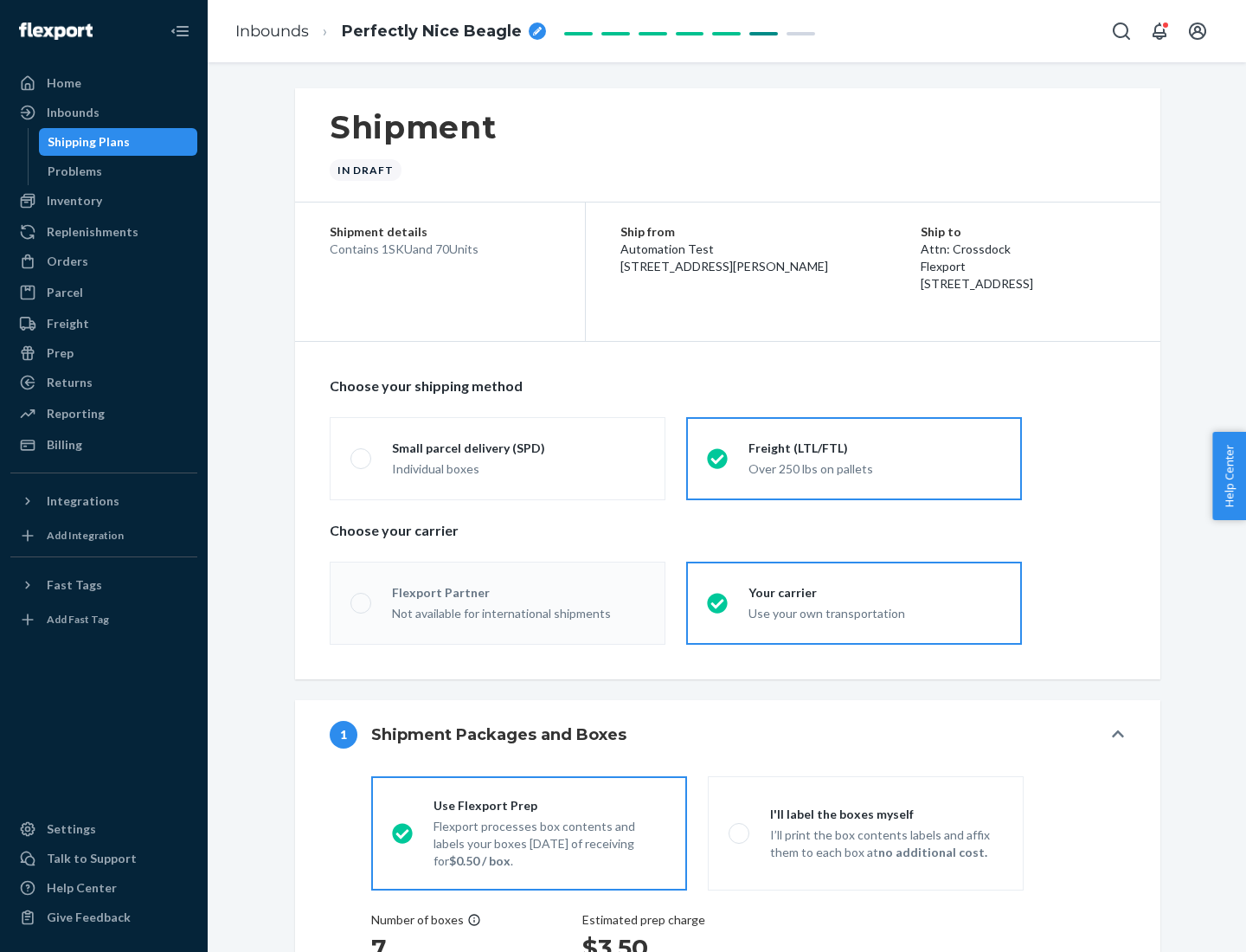
radio input "true"
radio input "false"
radio input "true"
radio input "false"
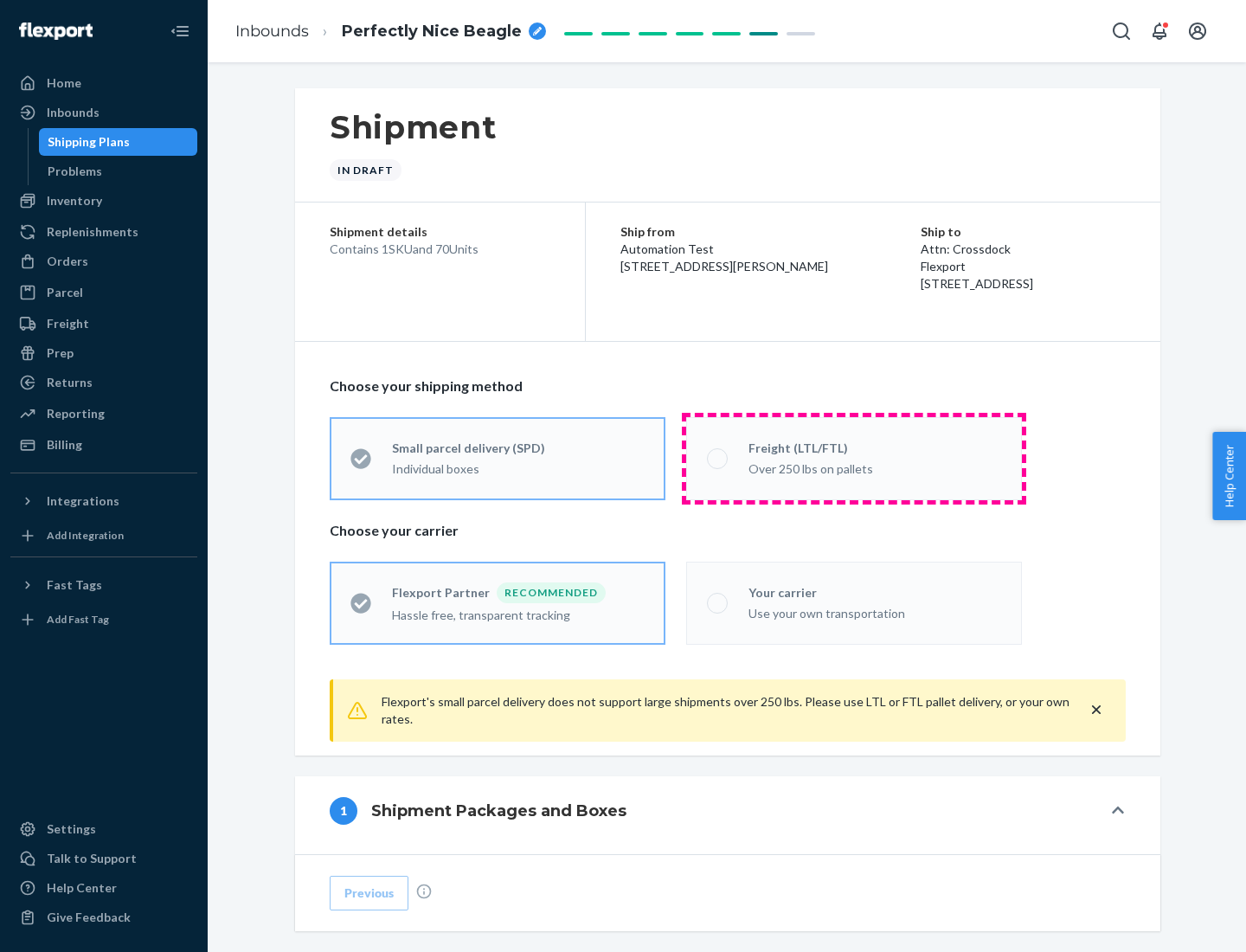
click at [854, 457] on div "Over 250 lbs on pallets" at bounding box center [875, 467] width 253 height 21
click at [718, 457] on input "Freight (LTL/FTL) Over 250 lbs on pallets" at bounding box center [712, 457] width 11 height 11
radio input "true"
radio input "false"
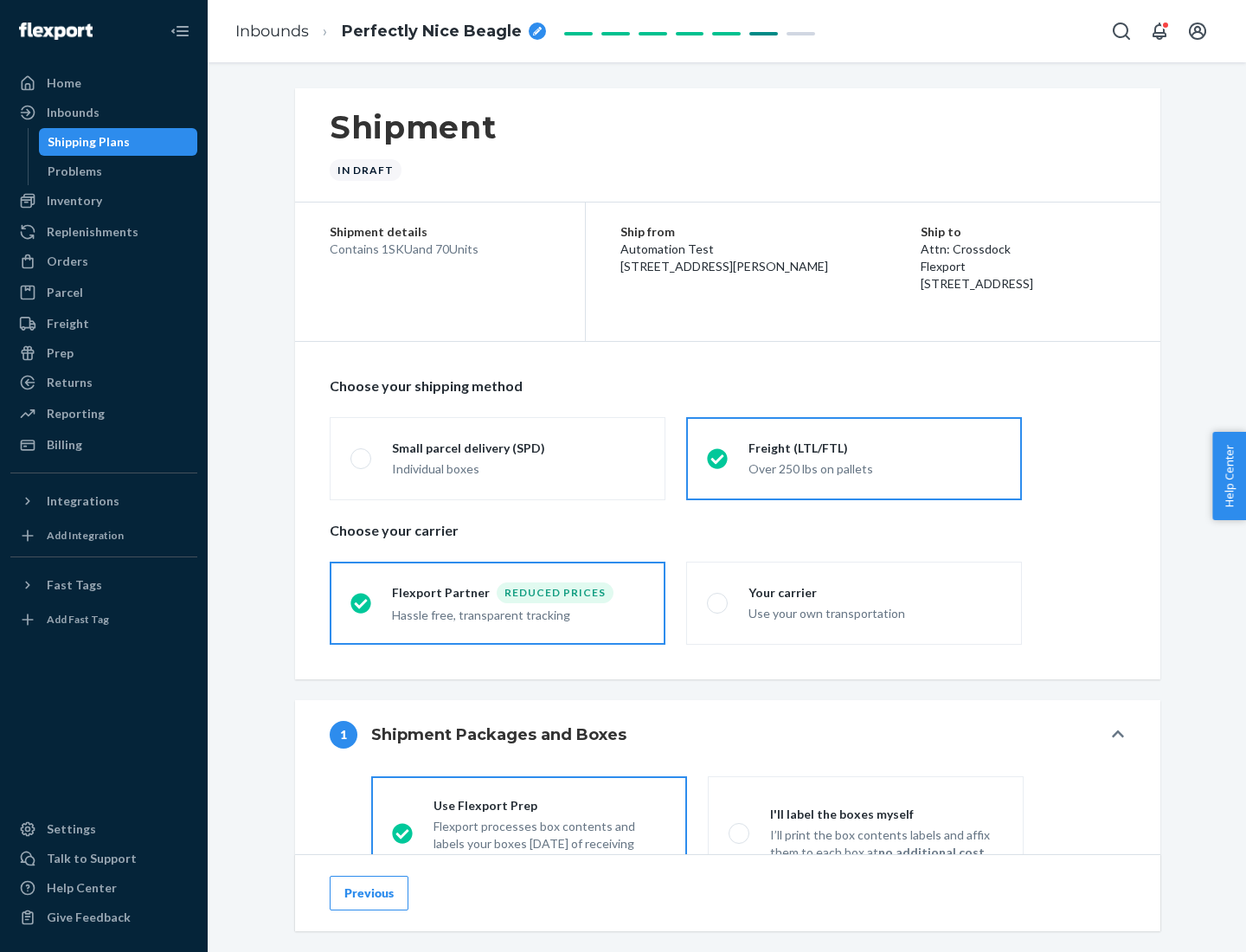
scroll to position [96, 0]
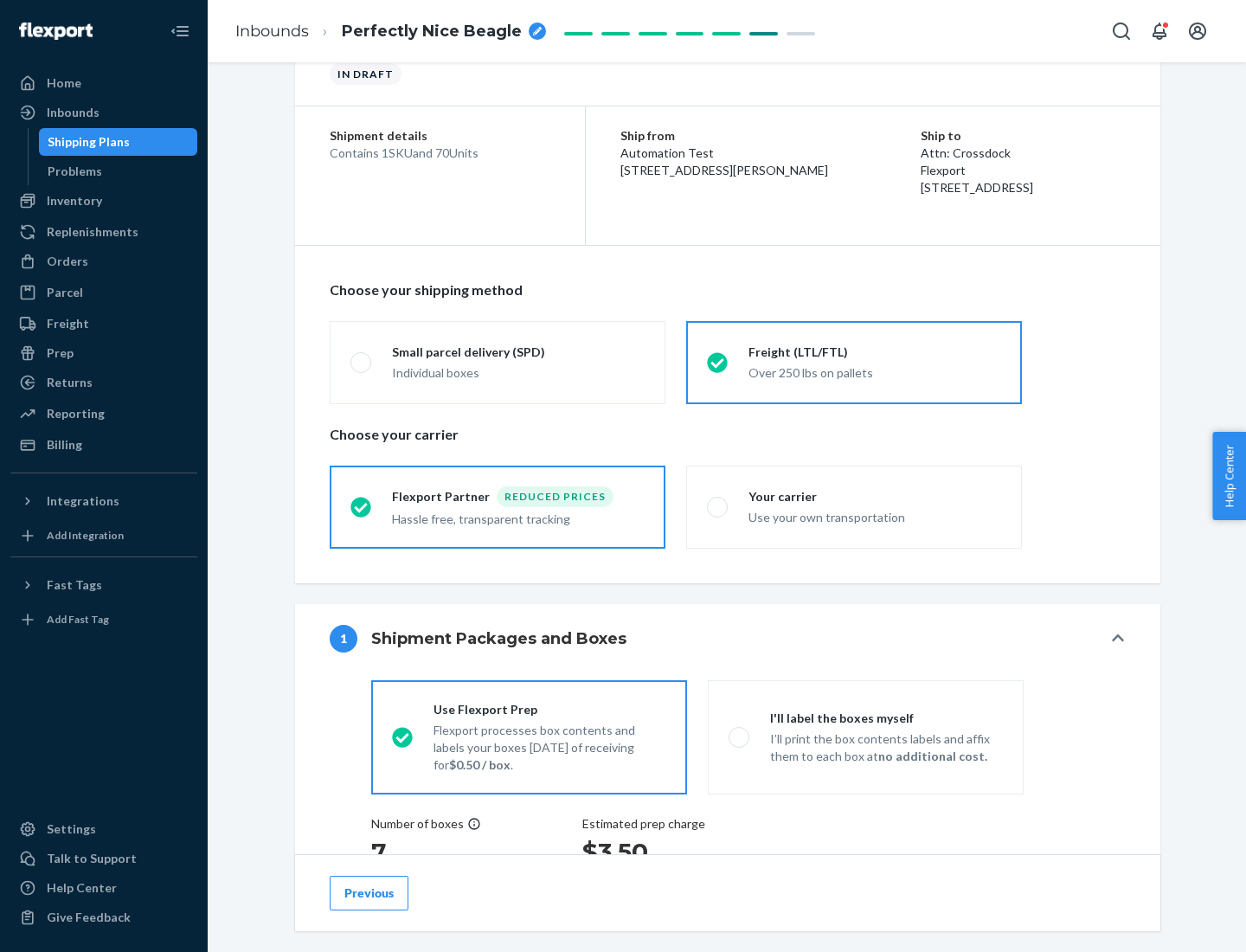
click at [854, 506] on div "Use your own transportation" at bounding box center [875, 515] width 253 height 21
click at [718, 506] on input "Your carrier Use your own transportation" at bounding box center [712, 506] width 11 height 11
radio input "true"
radio input "false"
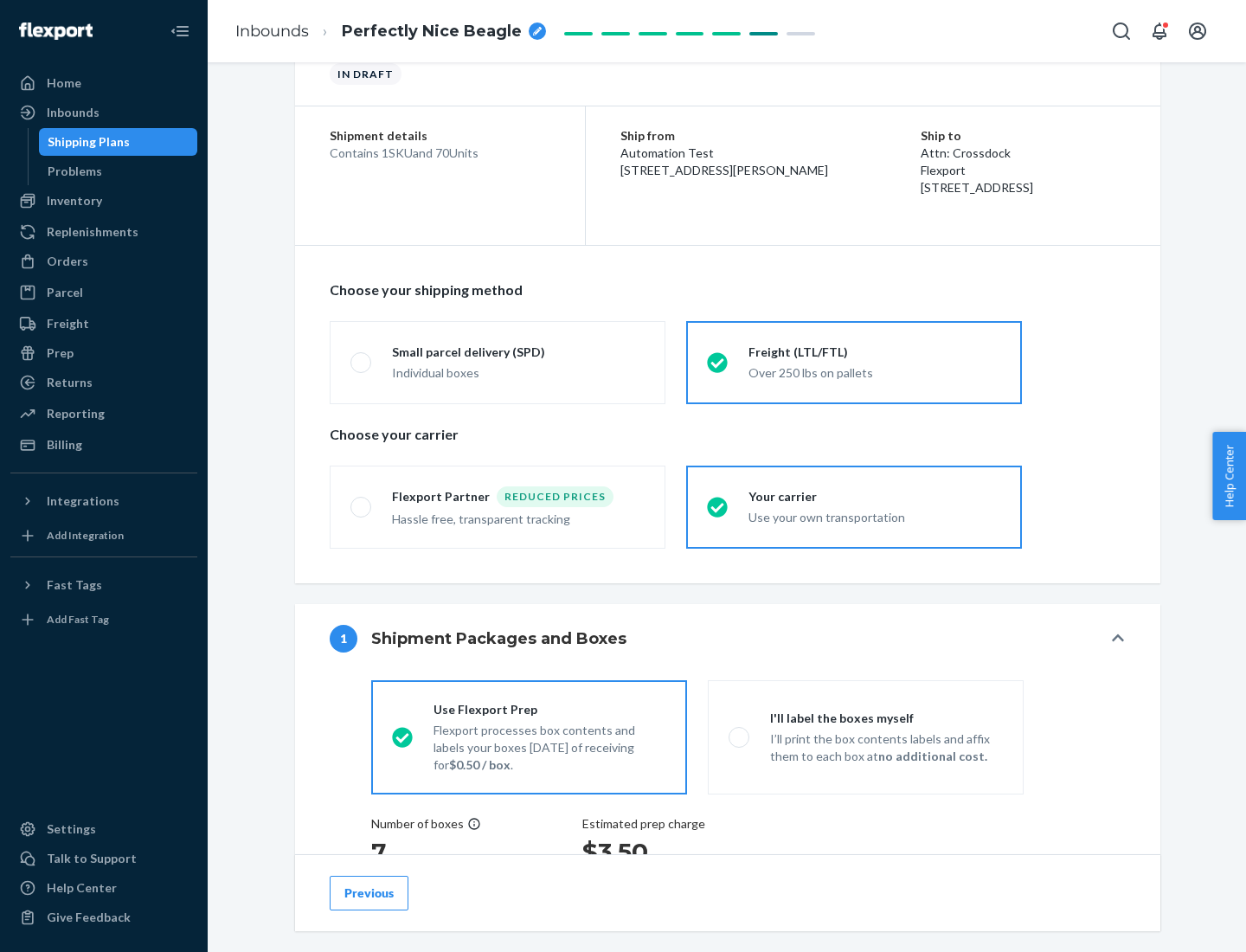
scroll to position [326, 0]
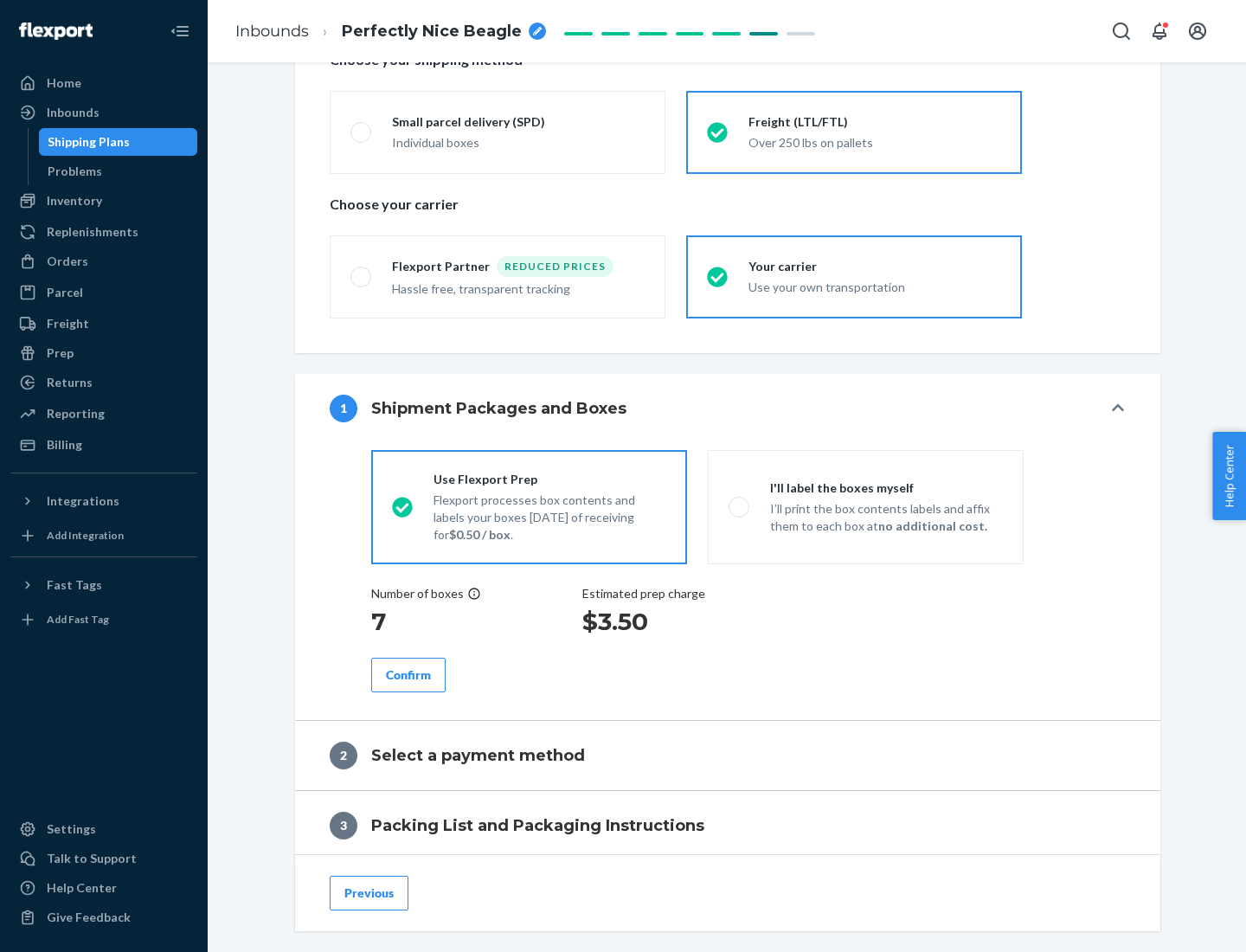
click at [865, 506] on p "I’ll print the box contents labels and affix them to each box at no additional …" at bounding box center [886, 517] width 233 height 35
click at [740, 506] on input "I'll label the boxes myself I’ll print the box contents labels and affix them t…" at bounding box center [733, 506] width 11 height 11
radio input "true"
radio input "false"
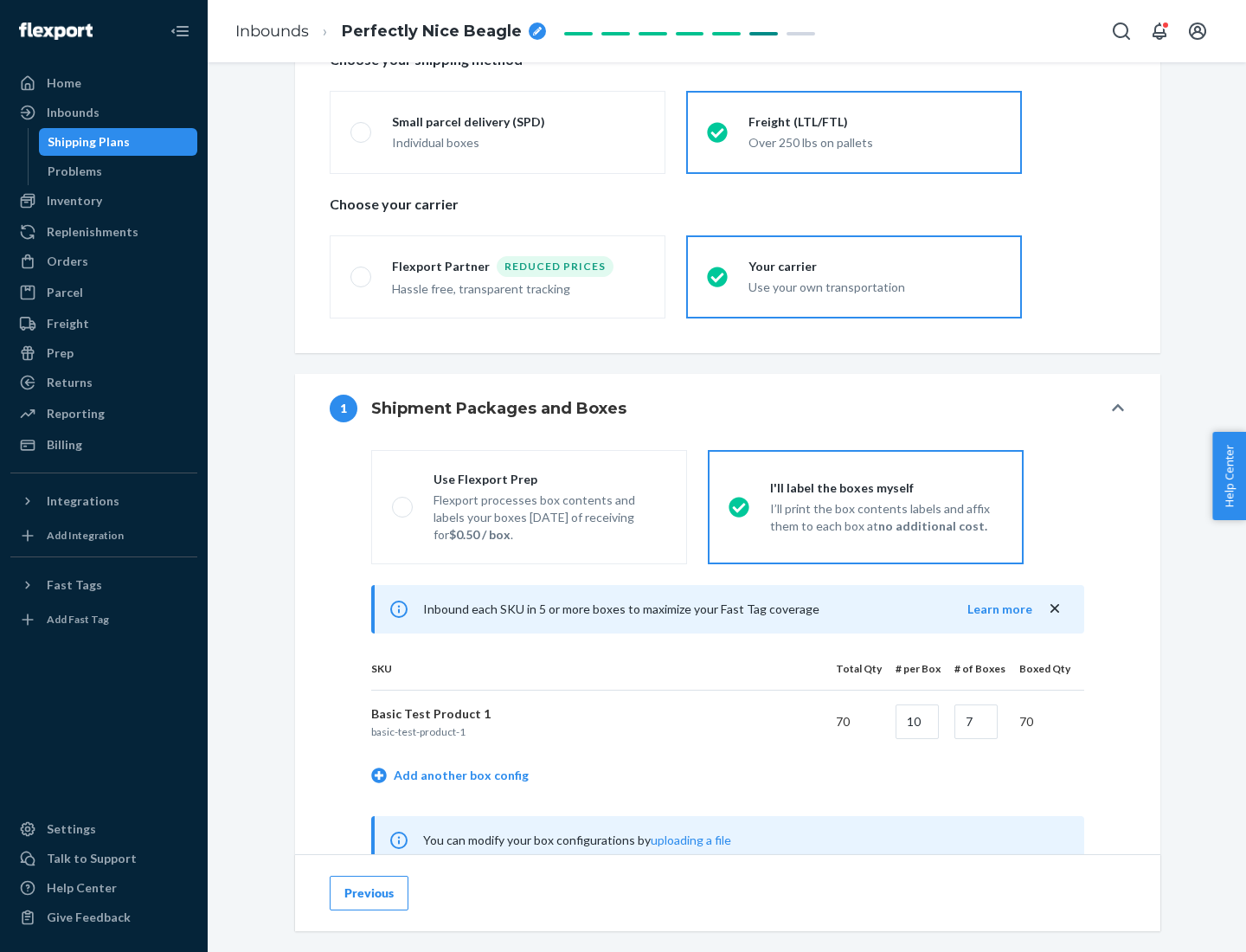
scroll to position [540, 0]
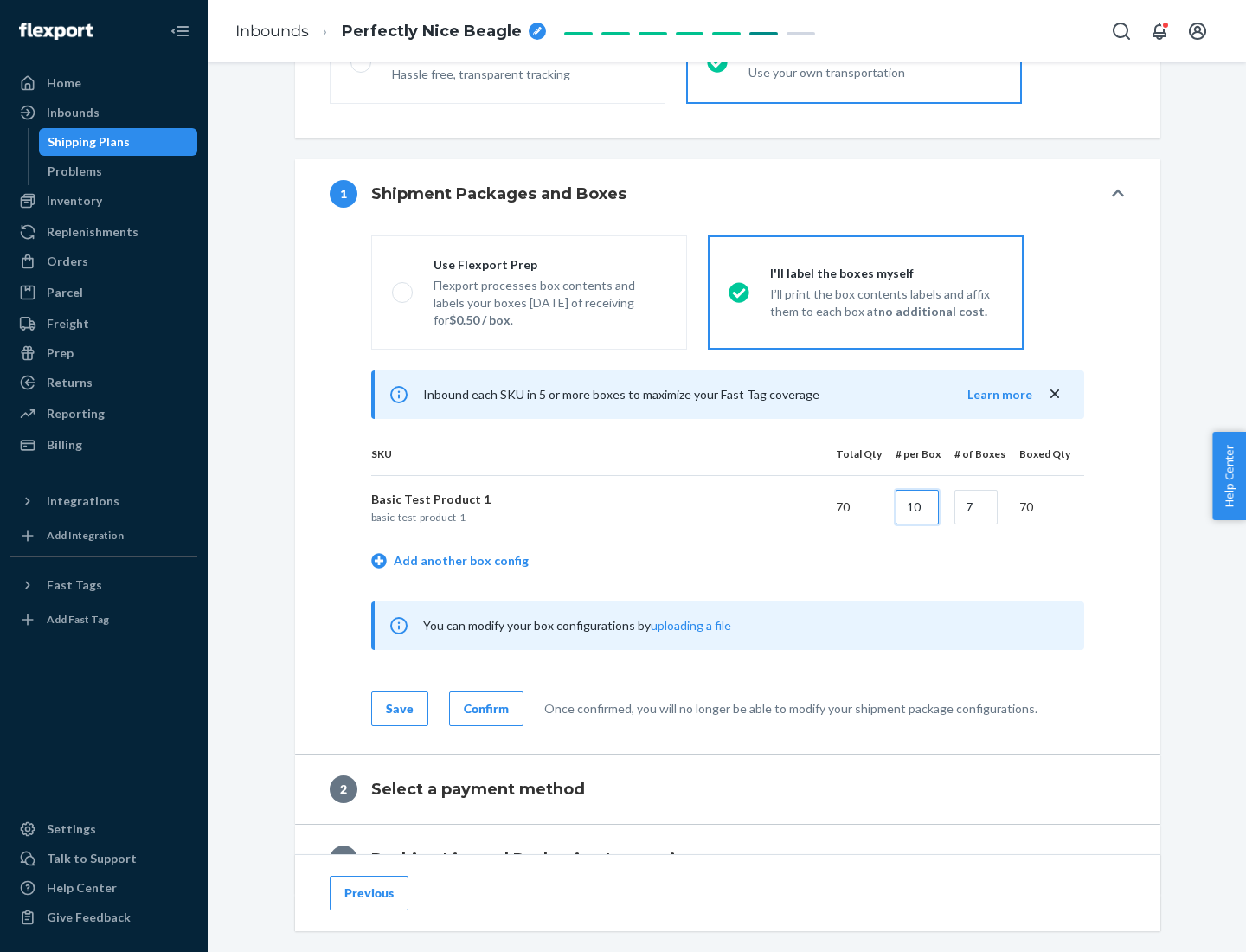
type input "10"
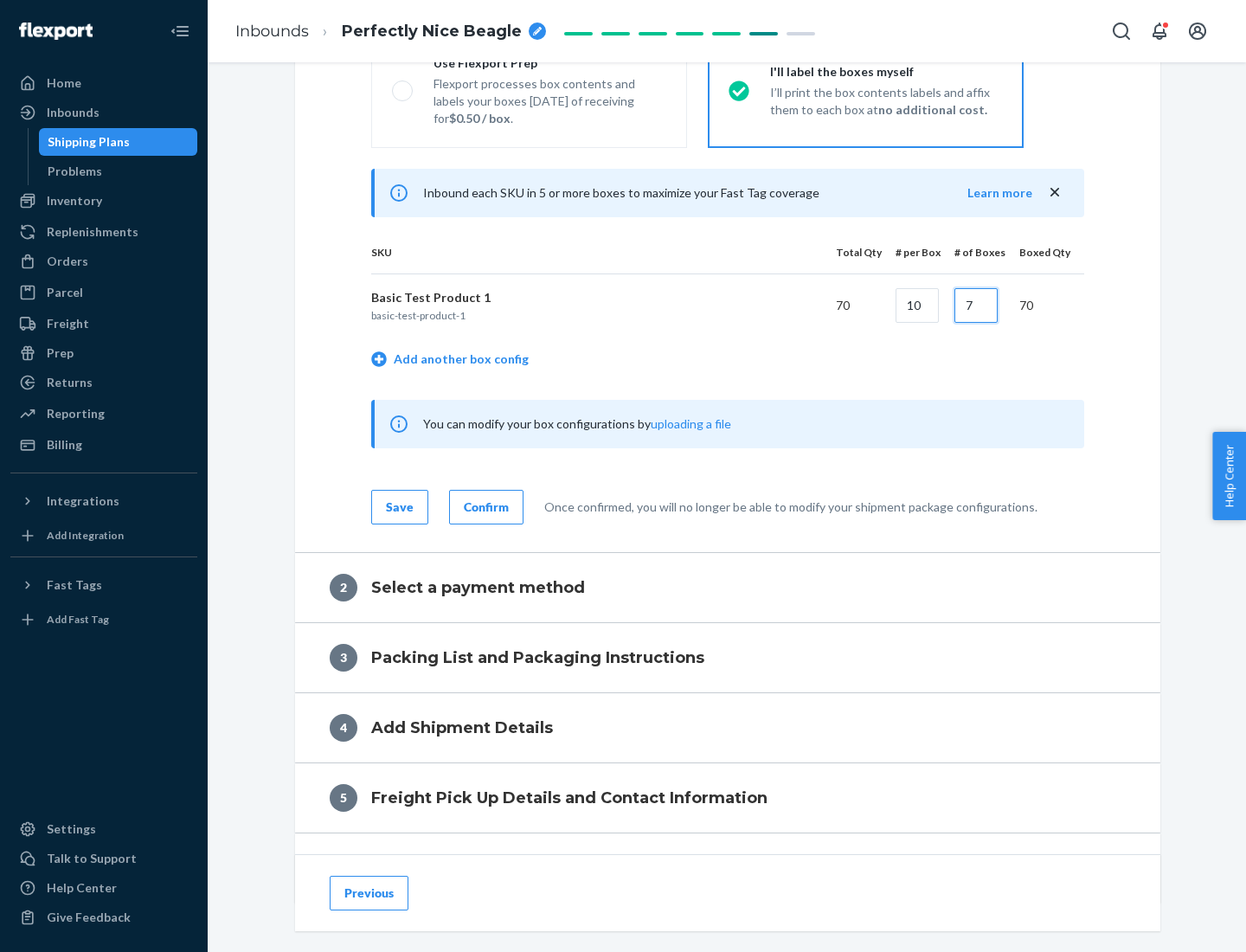
type input "7"
click at [484, 506] on div "Confirm" at bounding box center [486, 506] width 45 height 17
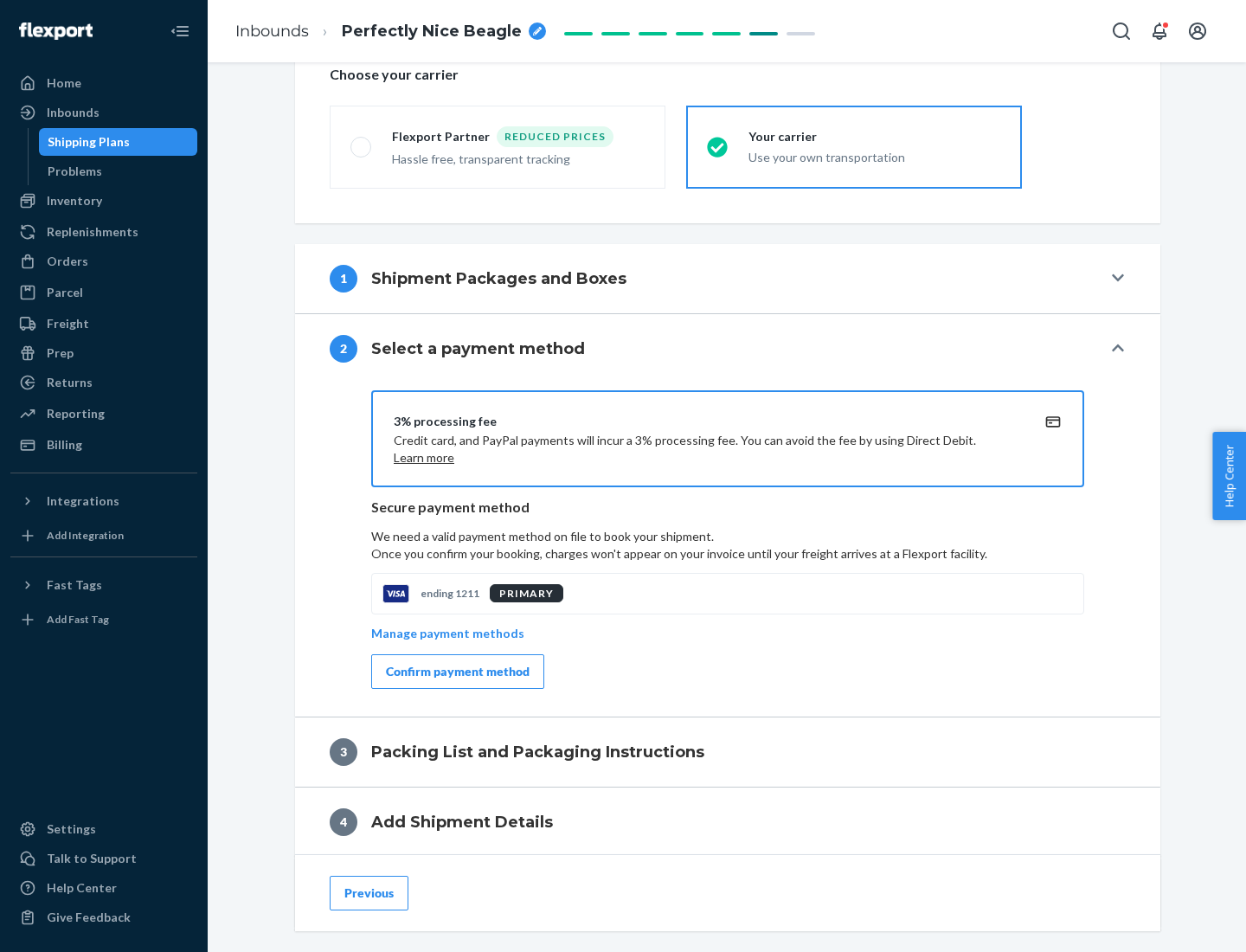
scroll to position [620, 0]
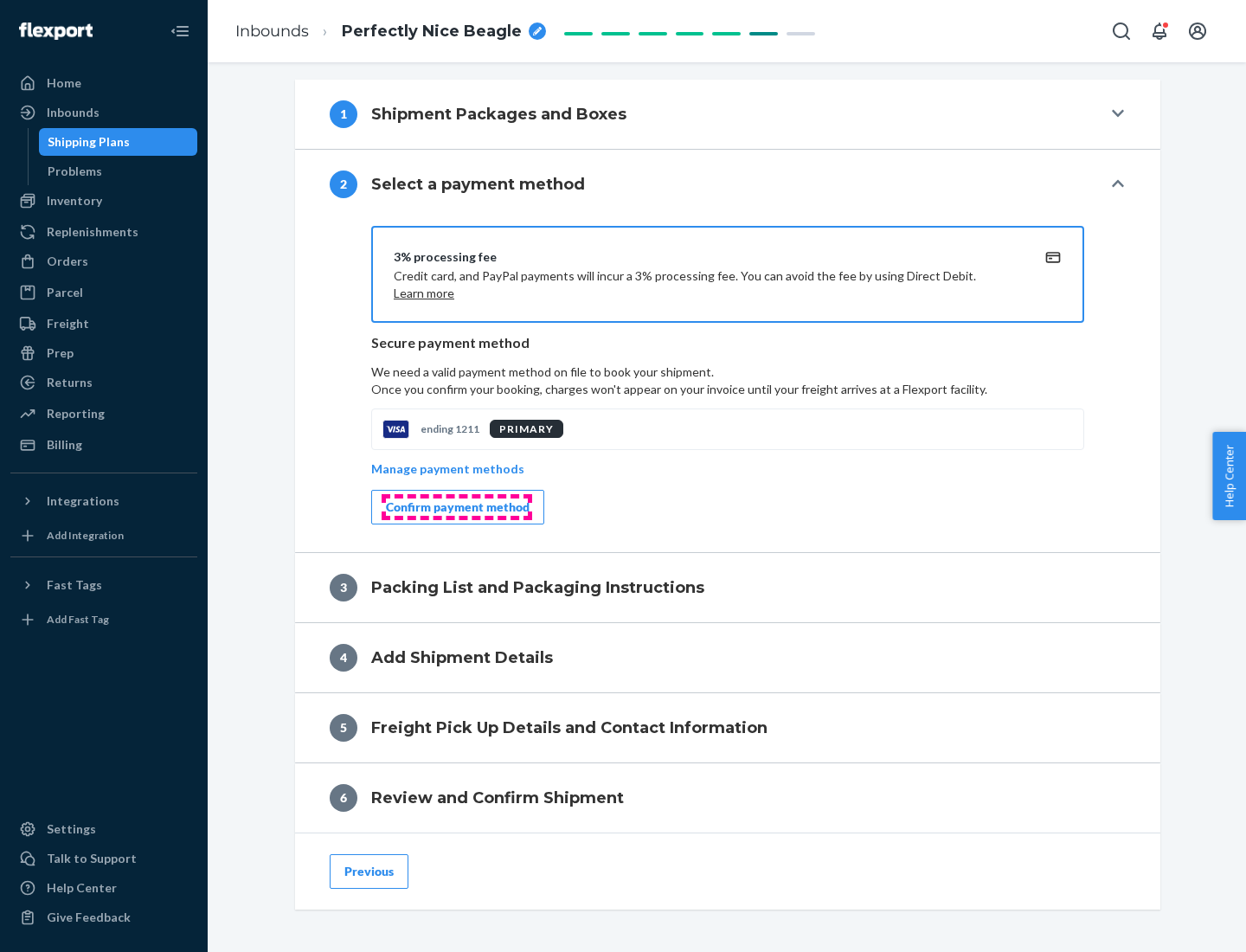
click at [456, 507] on div "Confirm payment method" at bounding box center [457, 506] width 144 height 17
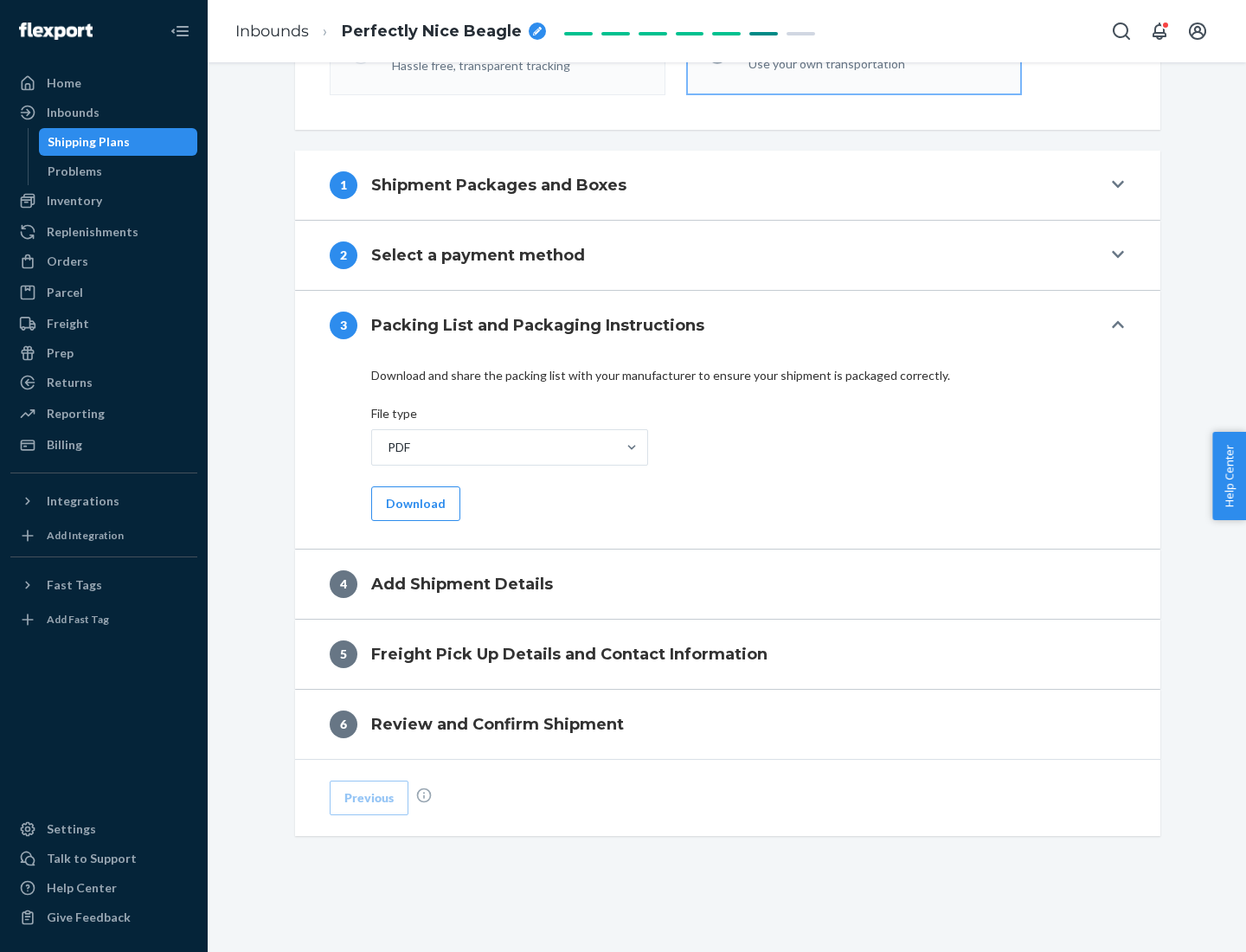
scroll to position [545, 0]
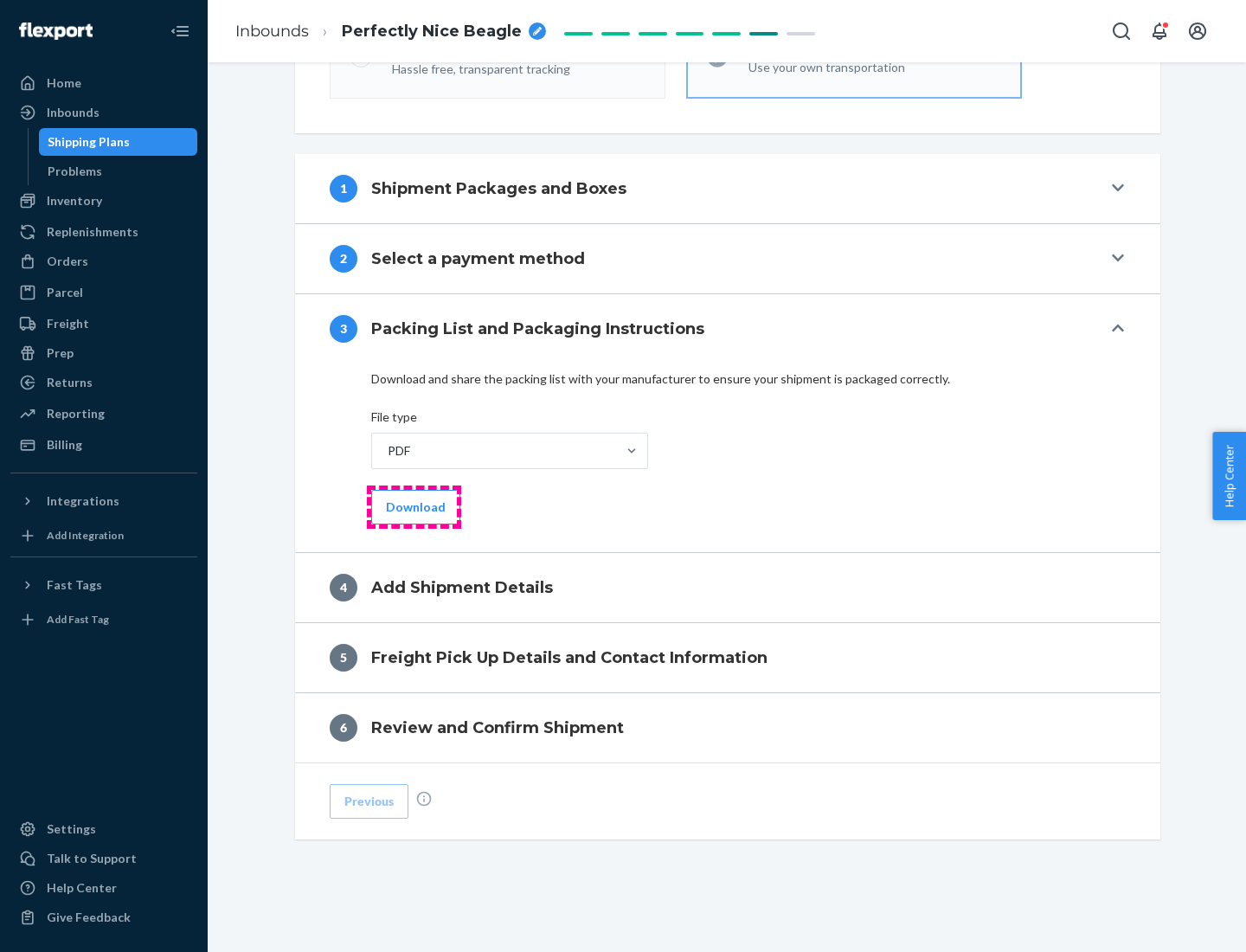
click at [414, 506] on button "Download" at bounding box center [416, 507] width 89 height 35
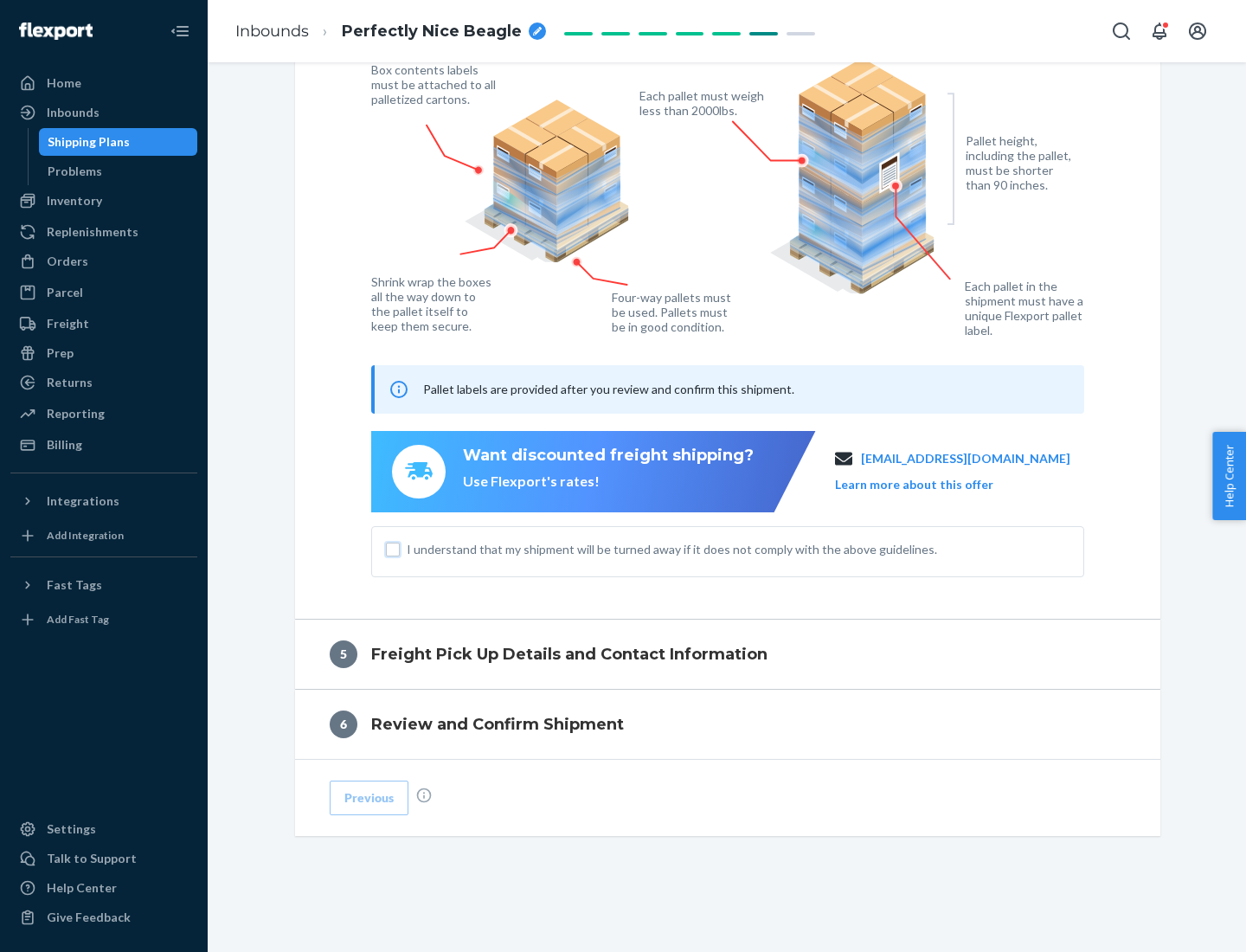
click at [393, 548] on input "I understand that my shipment will be turned away if it does not comply with th…" at bounding box center [393, 549] width 14 height 14
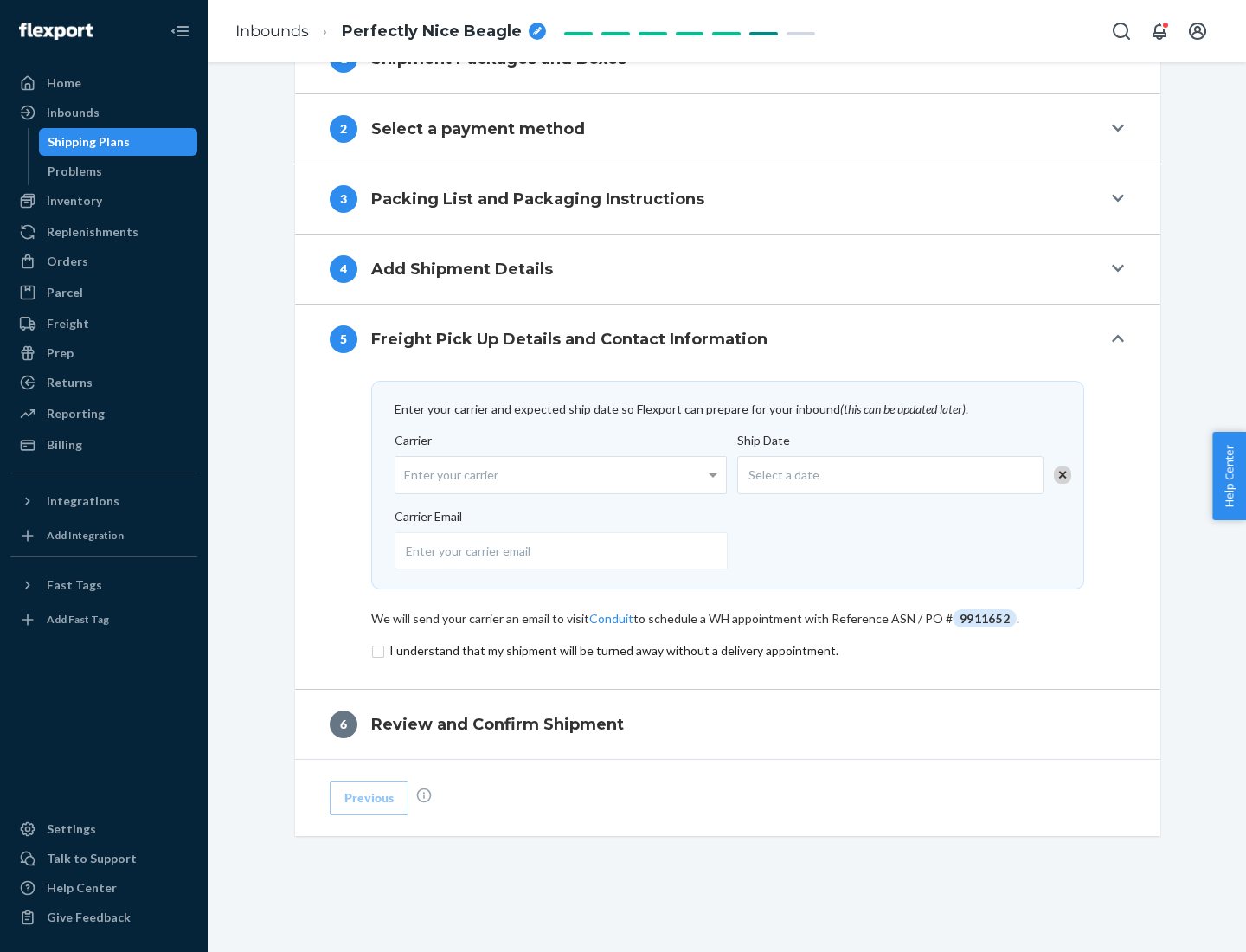
scroll to position [675, 0]
click at [728, 650] on input "checkbox" at bounding box center [727, 650] width 713 height 21
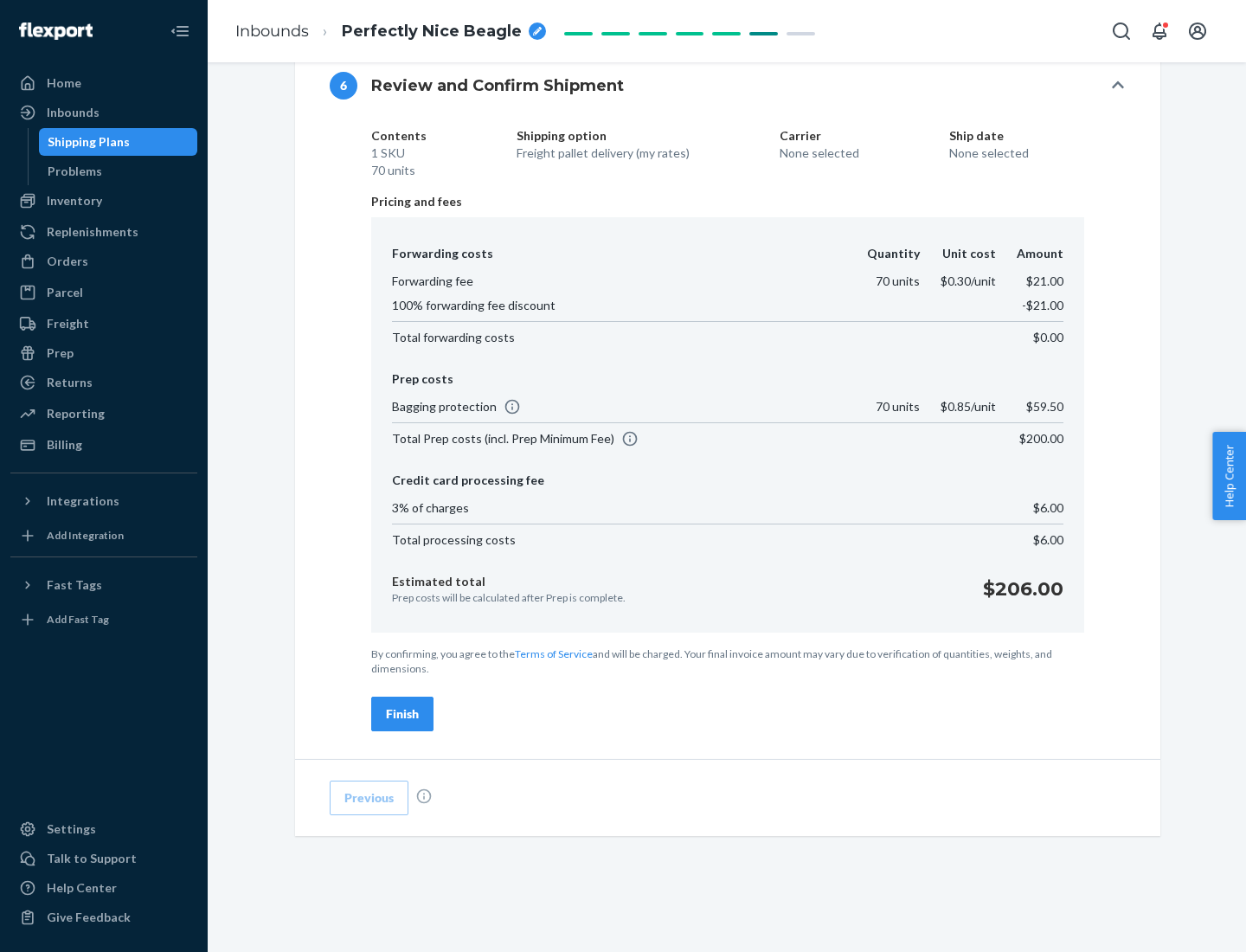
click at [403, 714] on div "Finish" at bounding box center [402, 713] width 33 height 17
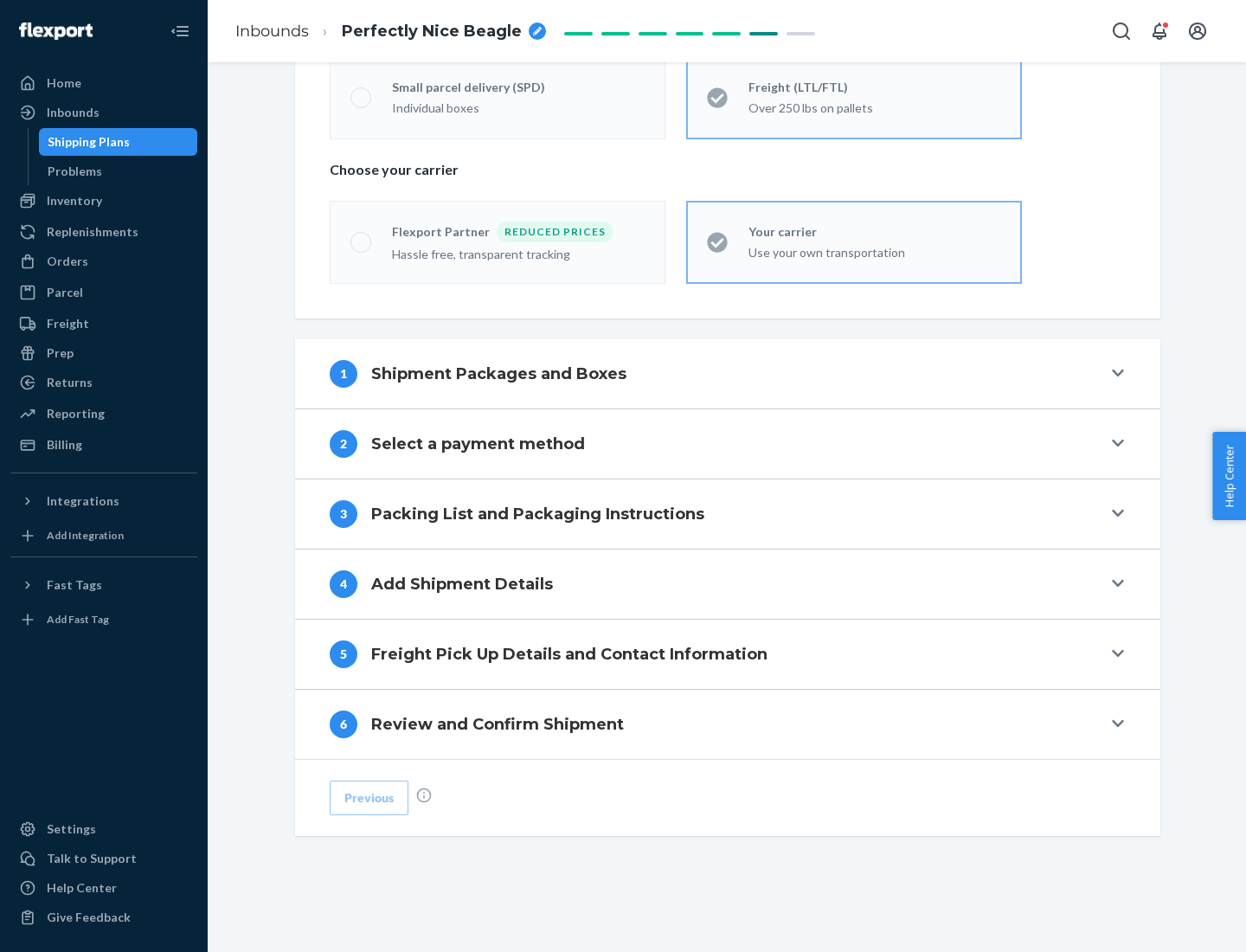
scroll to position [361, 0]
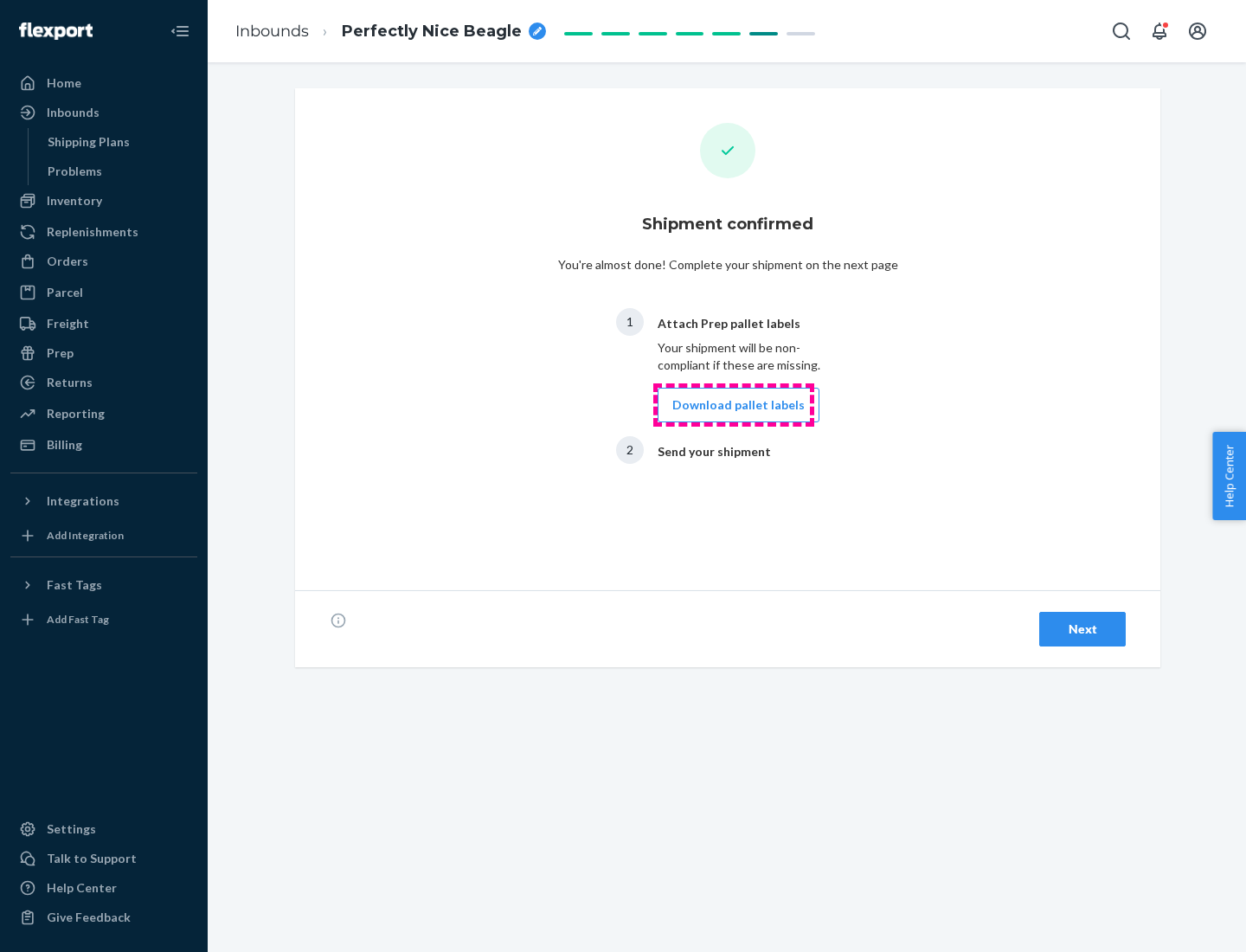
click at [734, 405] on button "Download pallet labels" at bounding box center [738, 405] width 162 height 35
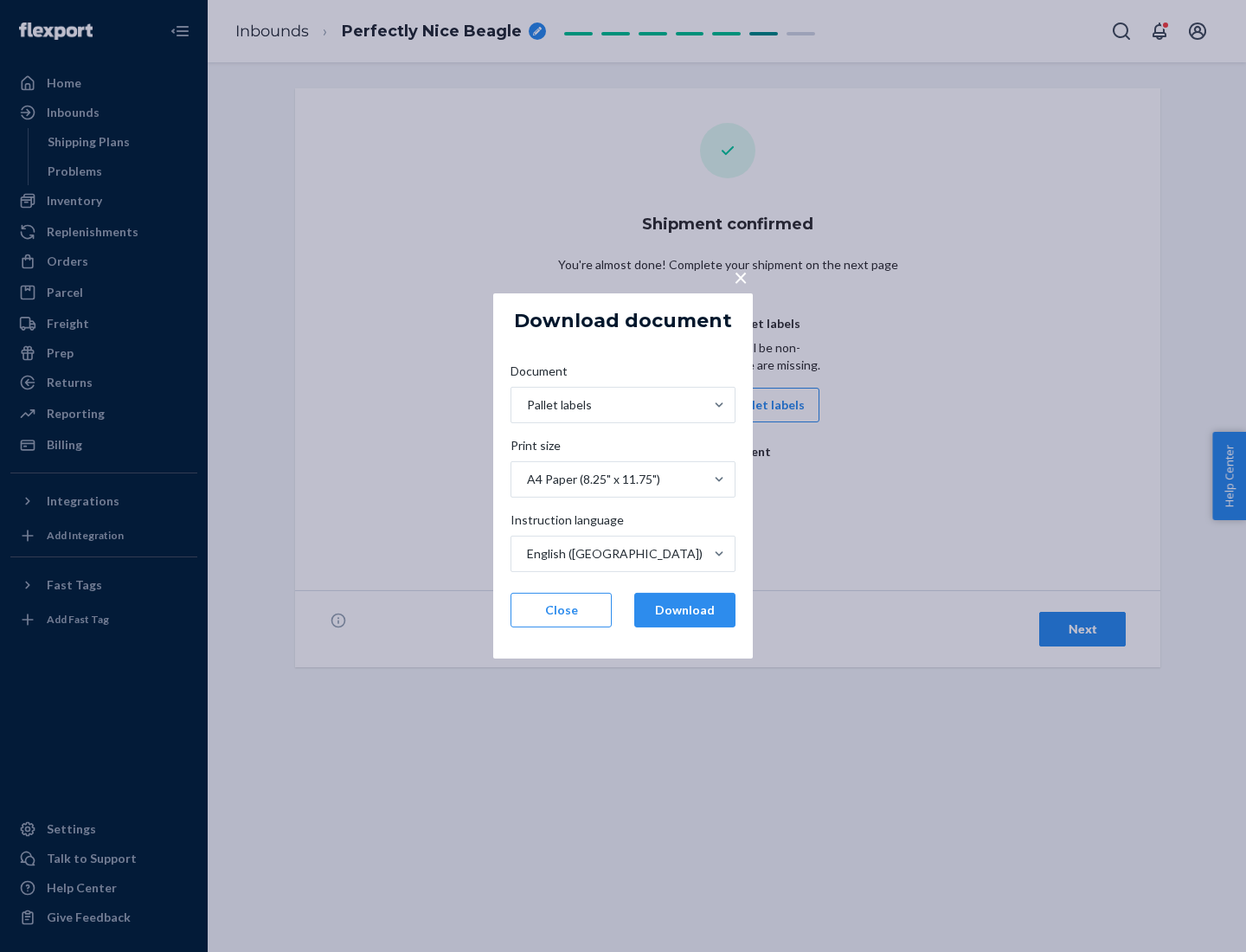
click at [685, 610] on button "Download" at bounding box center [685, 610] width 101 height 35
click at [740, 276] on span "×" at bounding box center [741, 277] width 14 height 30
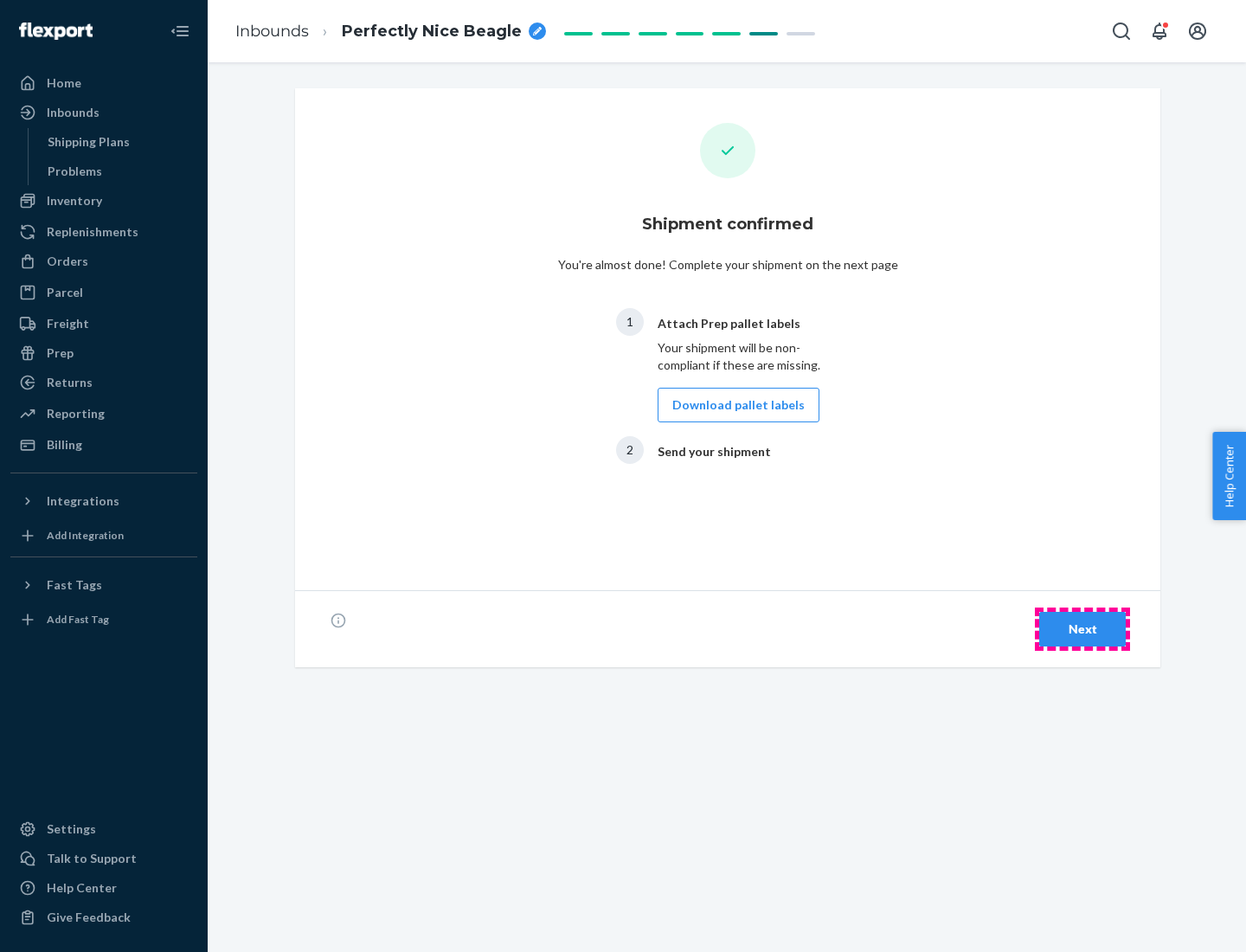
click at [1082, 629] on div "Next" at bounding box center [1082, 628] width 58 height 17
